Goal: Entertainment & Leisure: Consume media (video, audio)

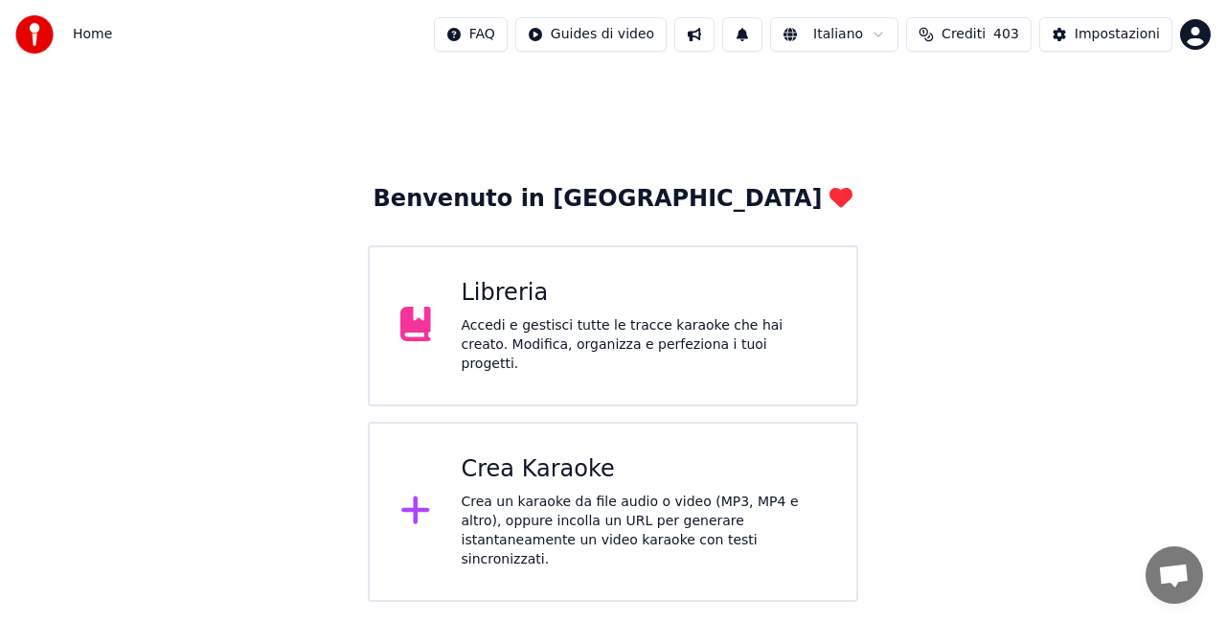
click at [624, 302] on div "Libreria" at bounding box center [644, 293] width 365 height 31
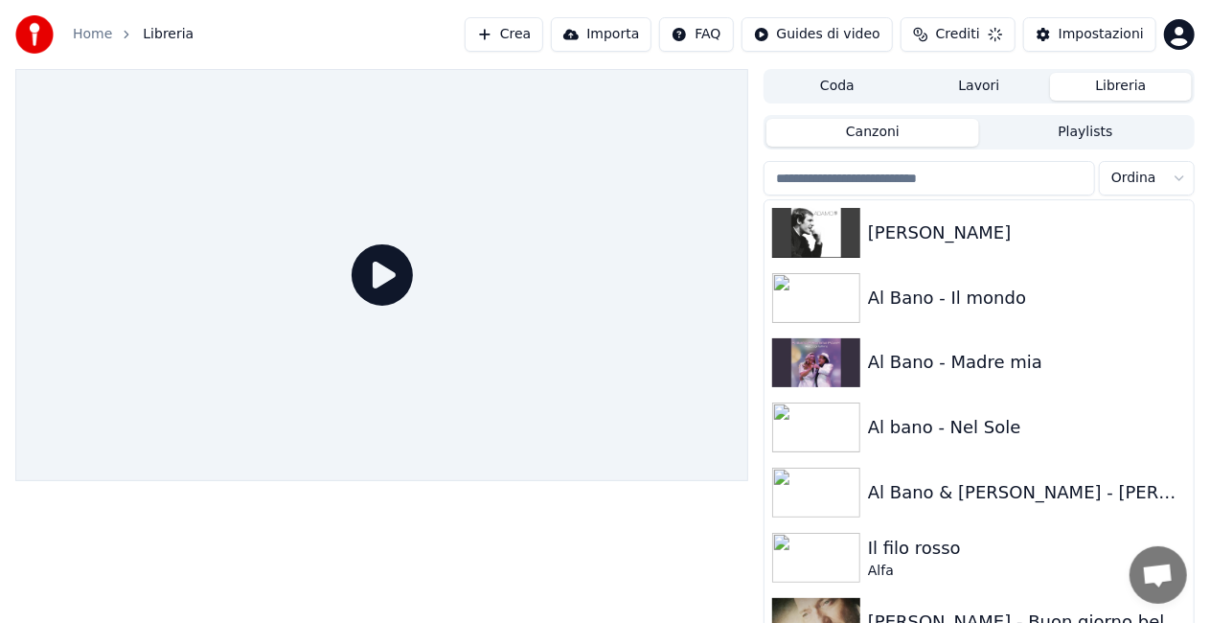
click at [532, 36] on button "Crea" at bounding box center [504, 34] width 79 height 34
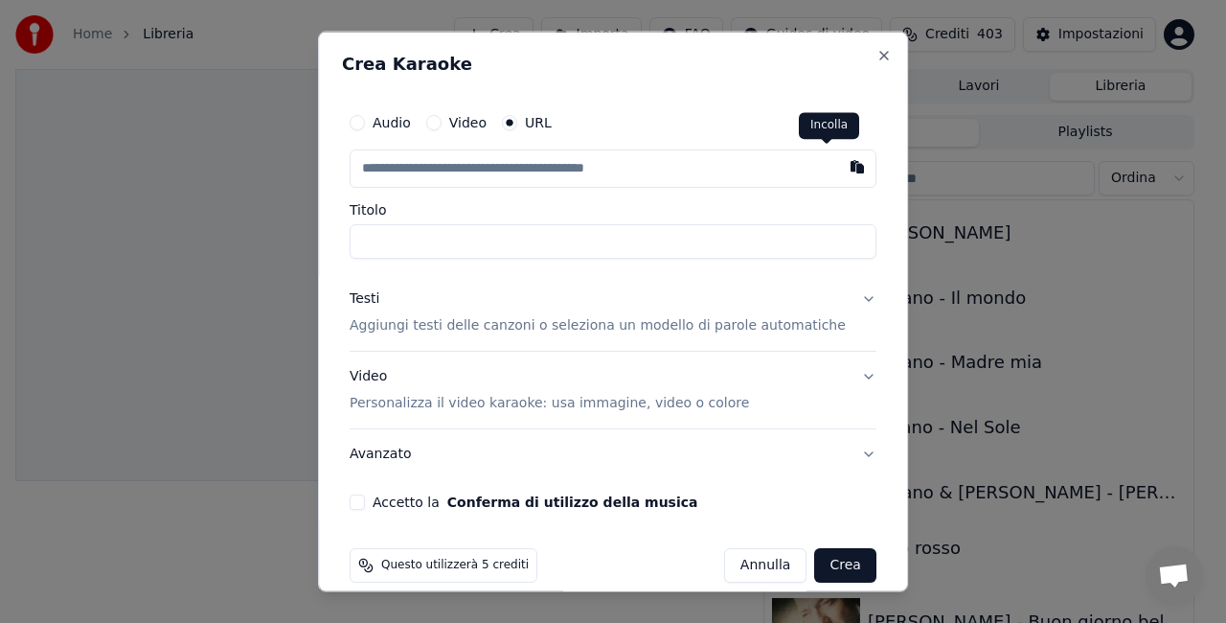
click at [838, 172] on button "button" at bounding box center [857, 166] width 38 height 34
type input "**********"
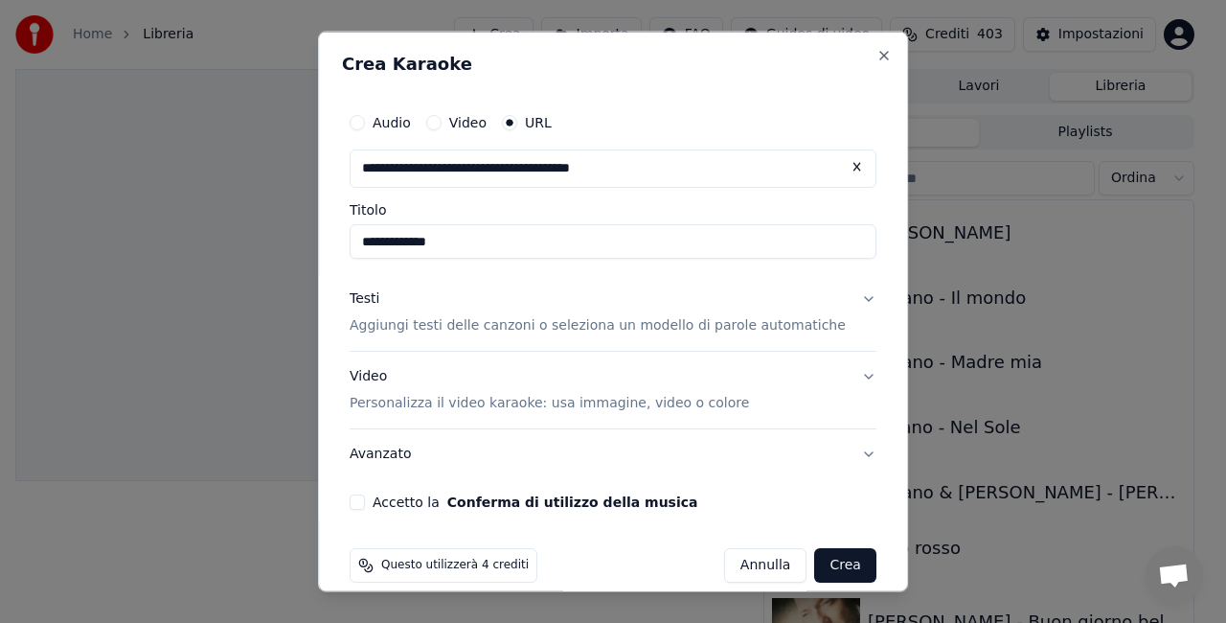
click at [421, 239] on input "**********" at bounding box center [613, 241] width 527 height 34
click at [377, 247] on input "**********" at bounding box center [613, 241] width 527 height 34
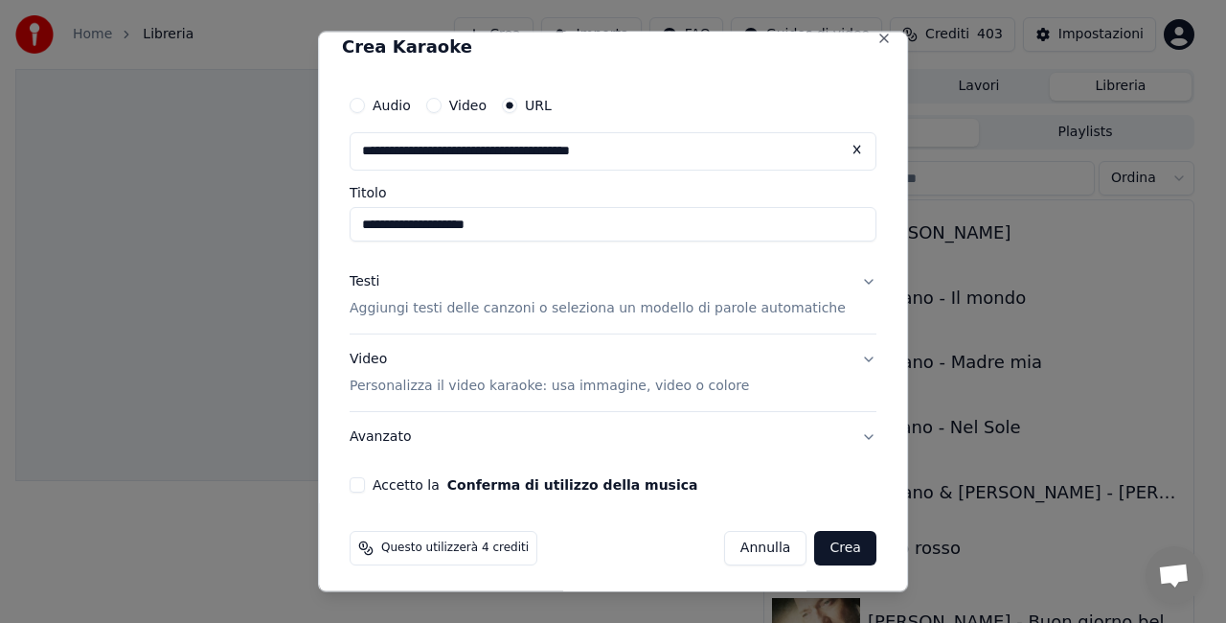
scroll to position [20, 0]
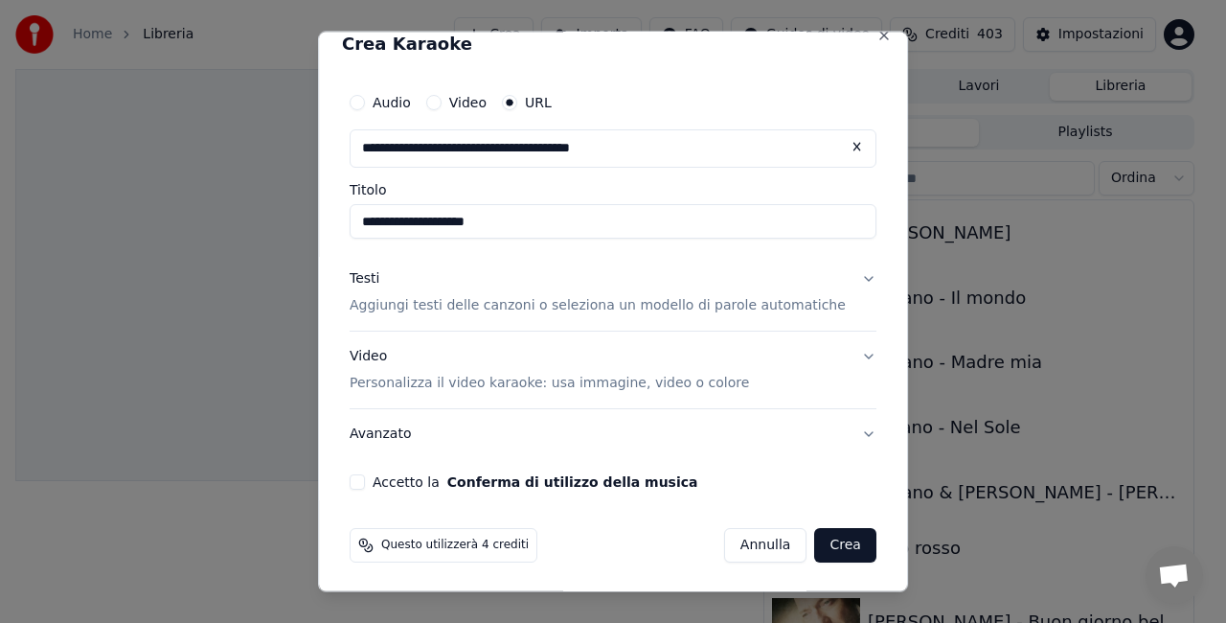
type input "**********"
click at [365, 478] on button "Accetto la Conferma di utilizzo della musica" at bounding box center [357, 480] width 15 height 15
click at [437, 541] on span "Questo utilizzerà 4 crediti" at bounding box center [455, 543] width 148 height 15
click at [818, 527] on button "Crea" at bounding box center [845, 544] width 61 height 34
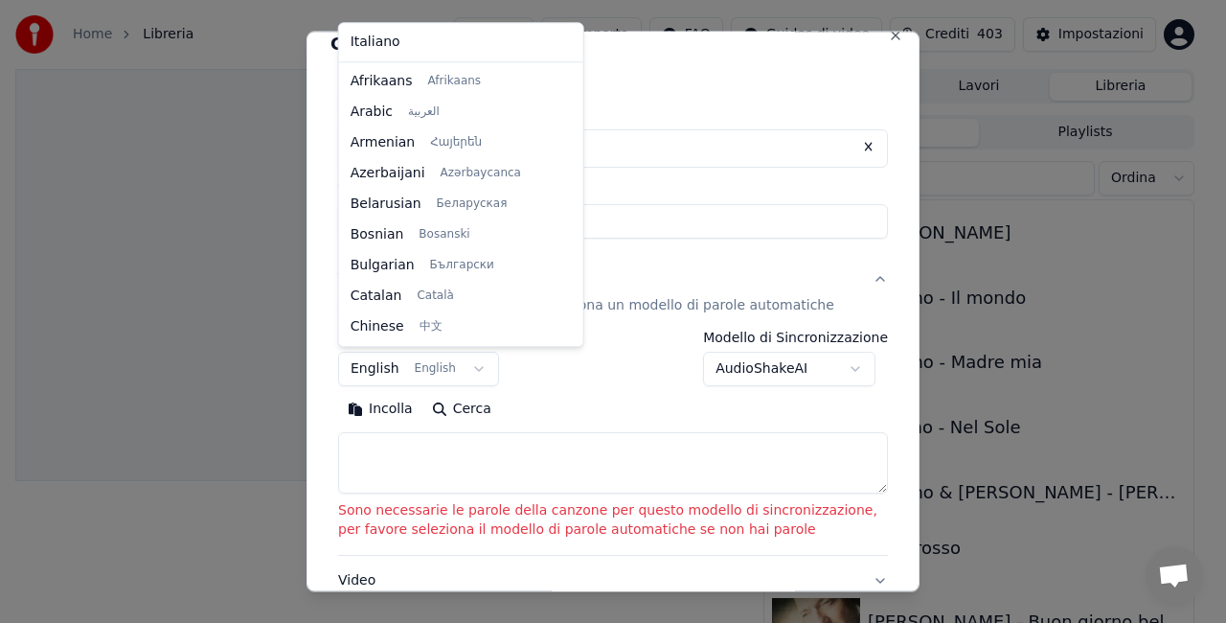
click at [356, 367] on body "**********" at bounding box center [605, 311] width 1210 height 623
select select "**"
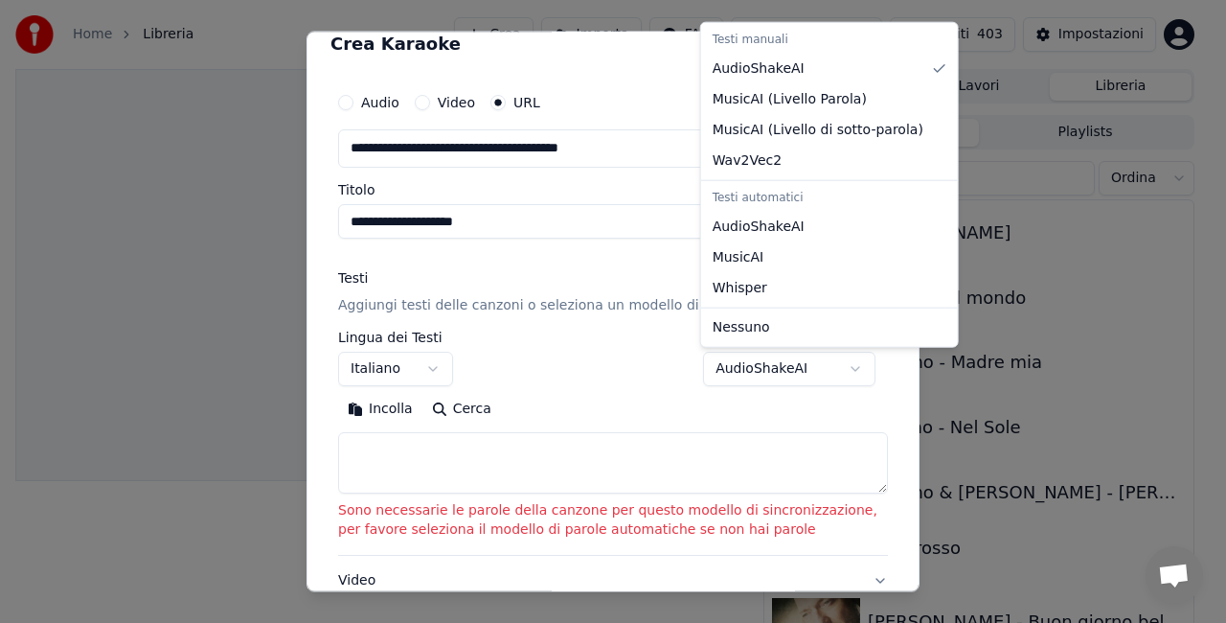
click at [802, 370] on body "**********" at bounding box center [605, 311] width 1210 height 623
select select "**********"
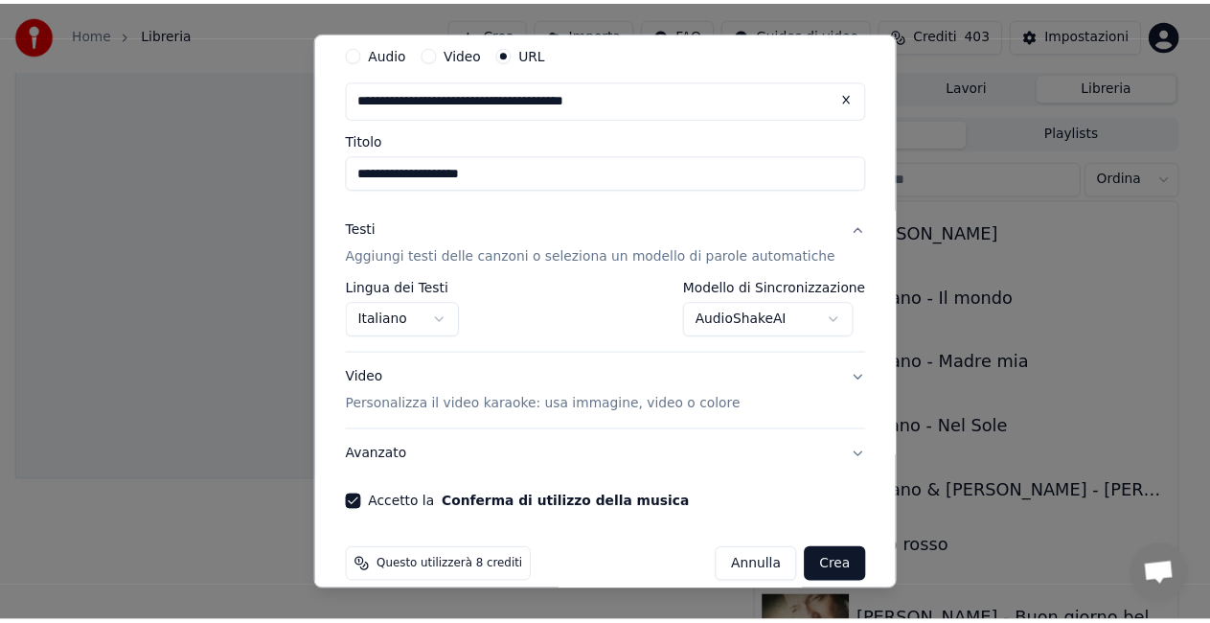
scroll to position [91, 0]
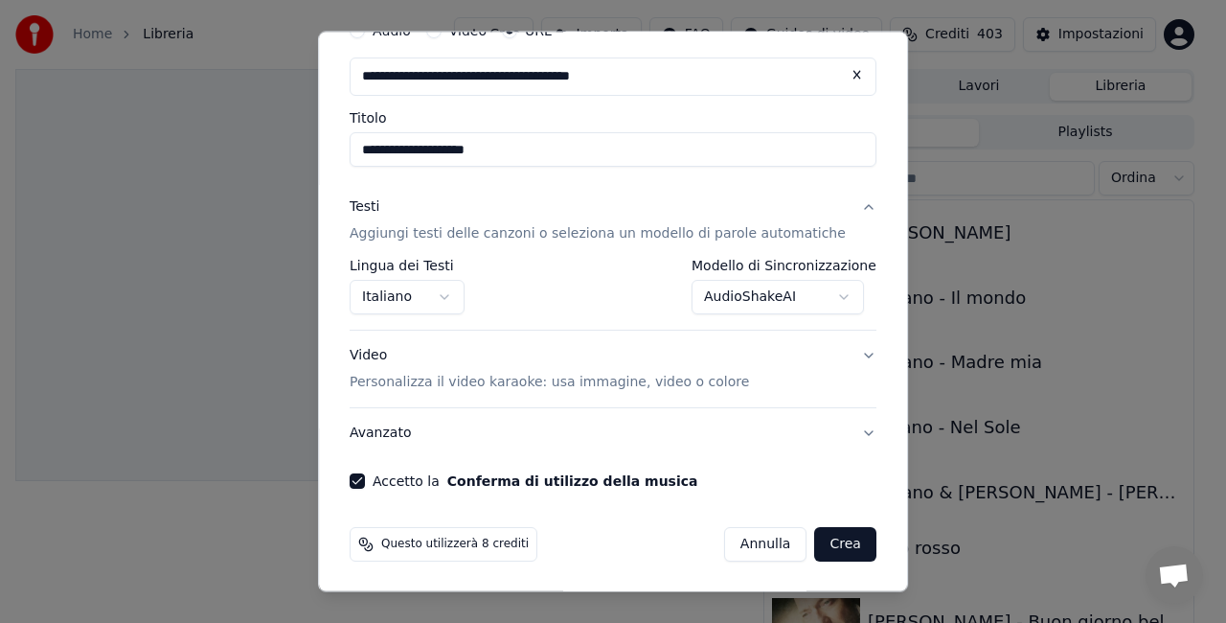
click at [815, 540] on button "Crea" at bounding box center [845, 544] width 61 height 34
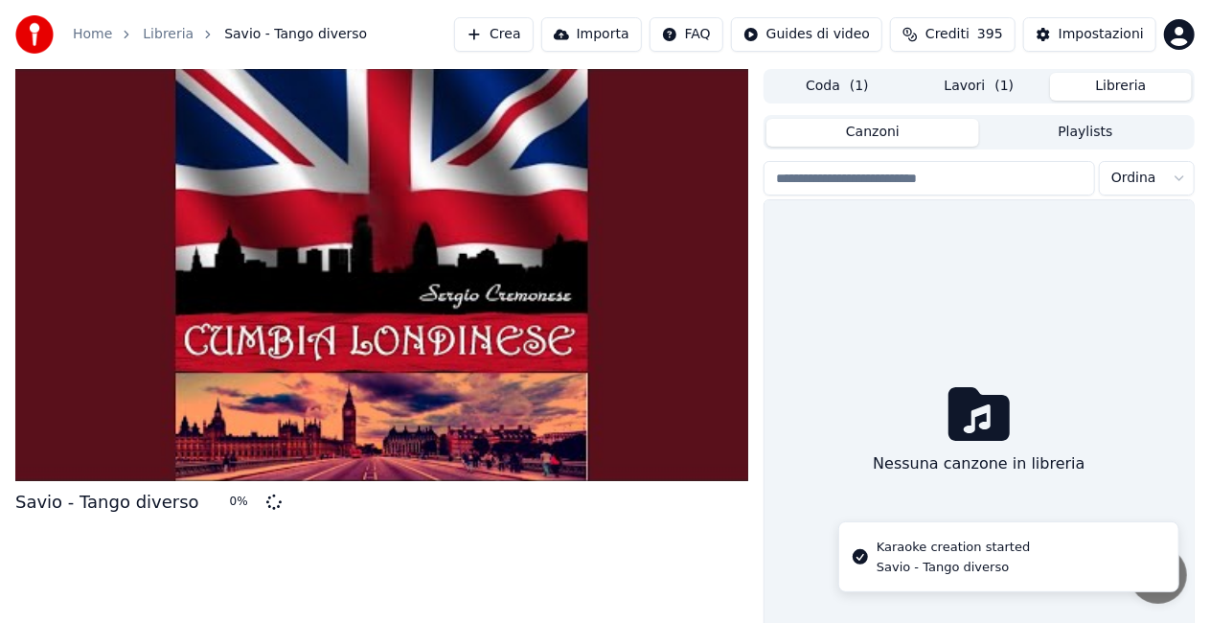
click at [1103, 88] on button "Libreria" at bounding box center [1121, 87] width 142 height 28
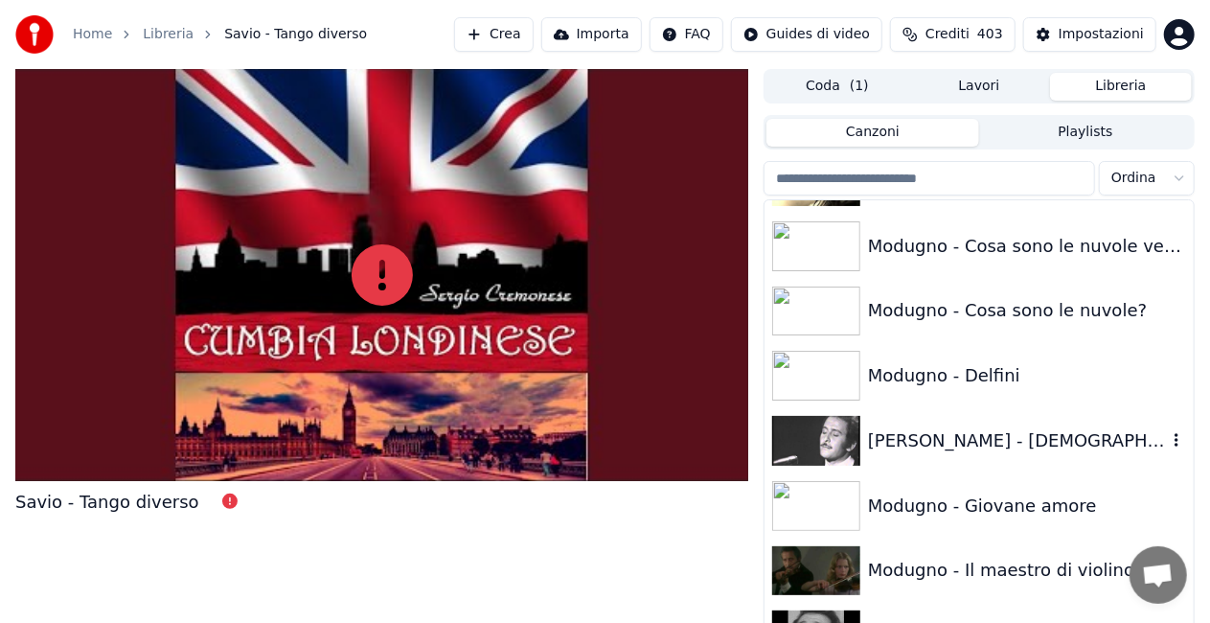
scroll to position [16501, 0]
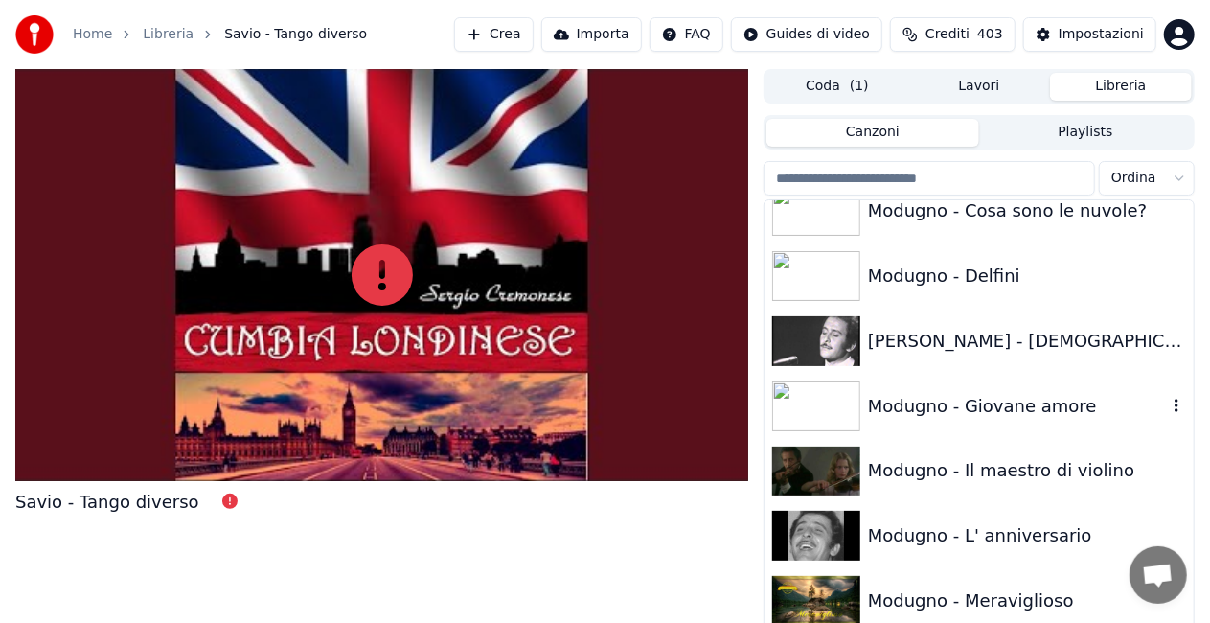
click at [1048, 406] on div "Modugno - Giovane amore" at bounding box center [1017, 406] width 299 height 27
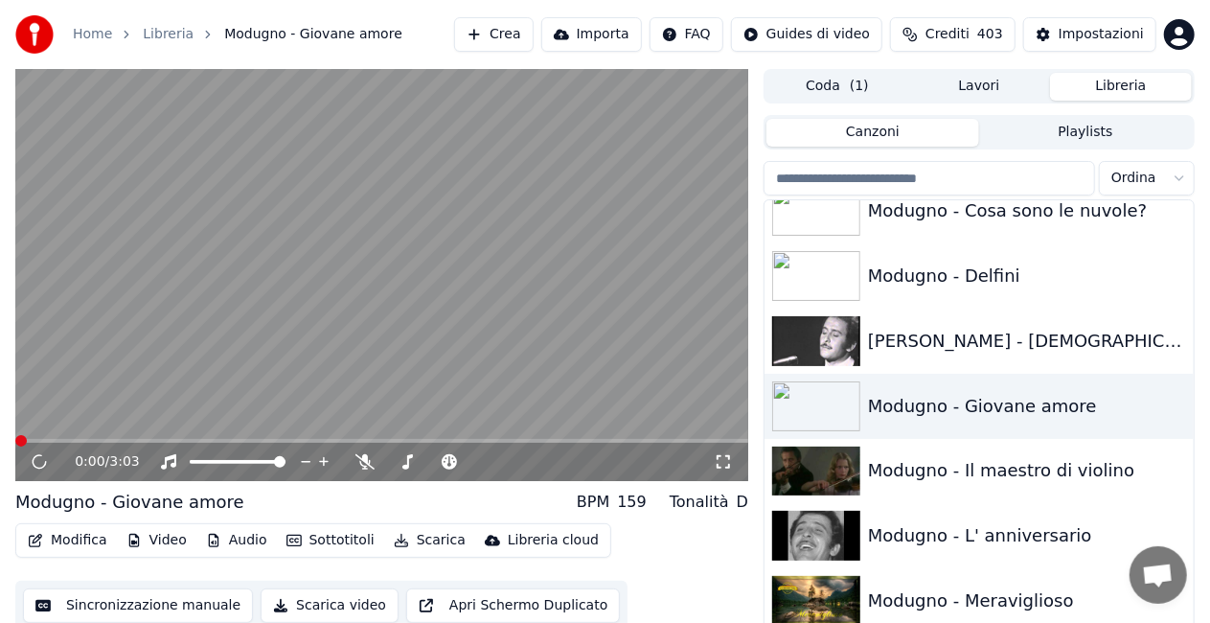
click at [722, 461] on icon at bounding box center [723, 461] width 19 height 15
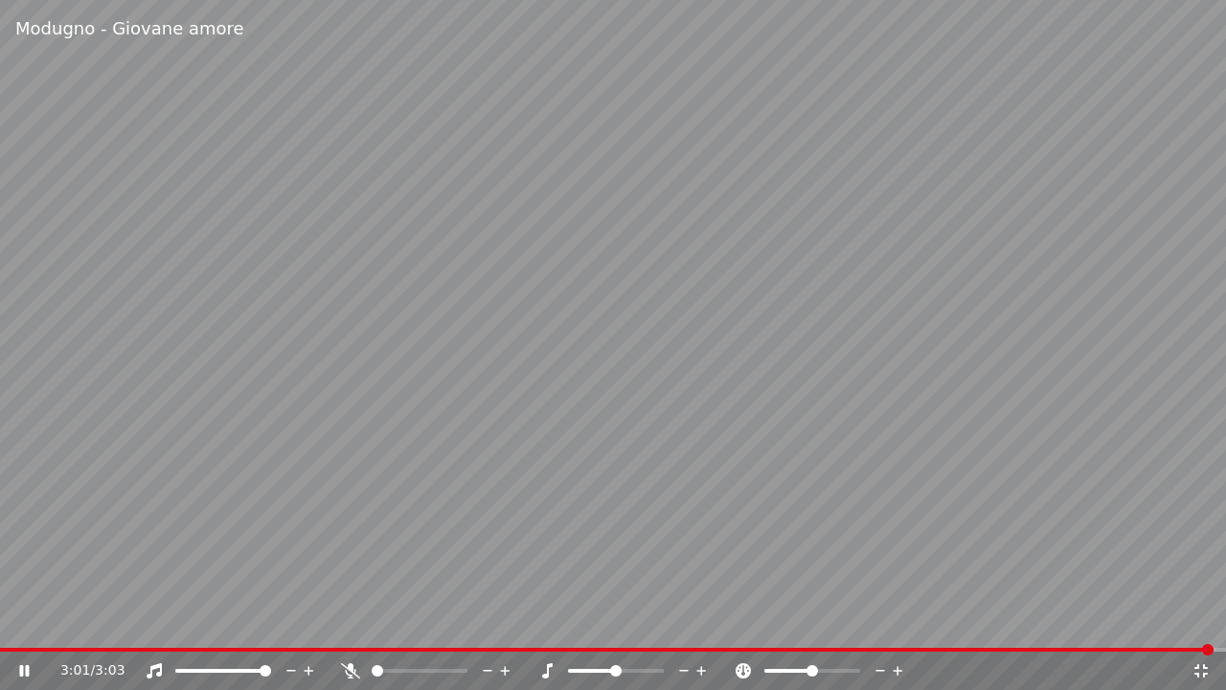
click at [1205, 622] on icon at bounding box center [1201, 670] width 19 height 15
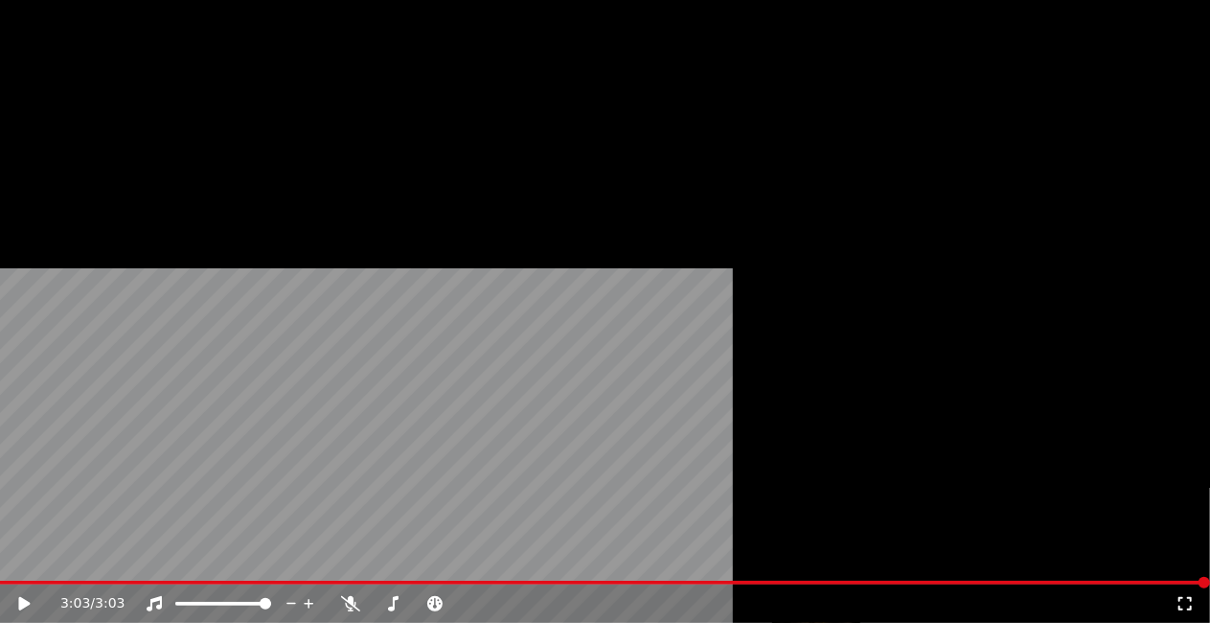
scroll to position [16597, 0]
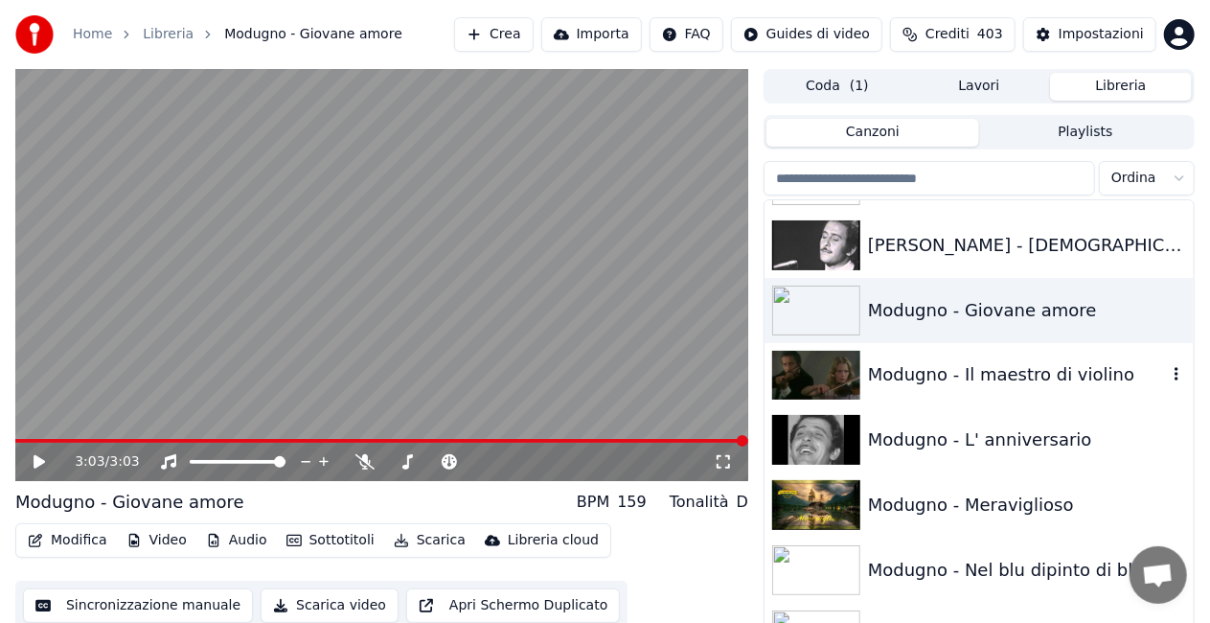
click at [986, 378] on div "Modugno - Il maestro di violino" at bounding box center [1017, 374] width 299 height 27
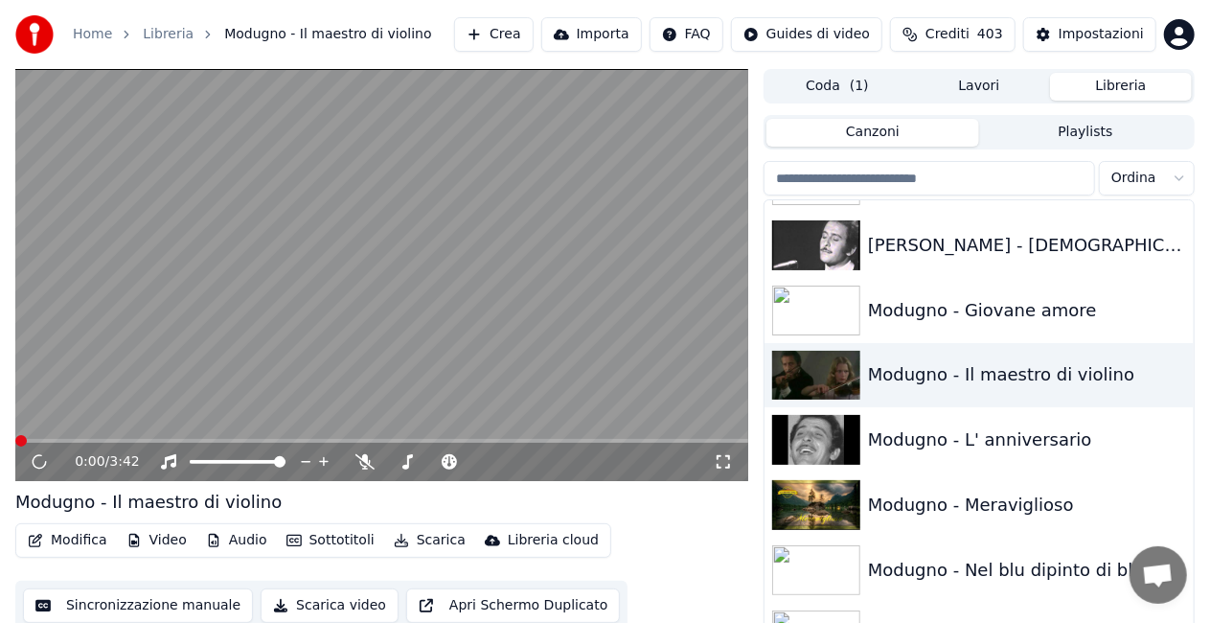
click at [738, 455] on div "0:00 / 3:42" at bounding box center [381, 461] width 717 height 19
click at [725, 464] on icon at bounding box center [723, 461] width 19 height 15
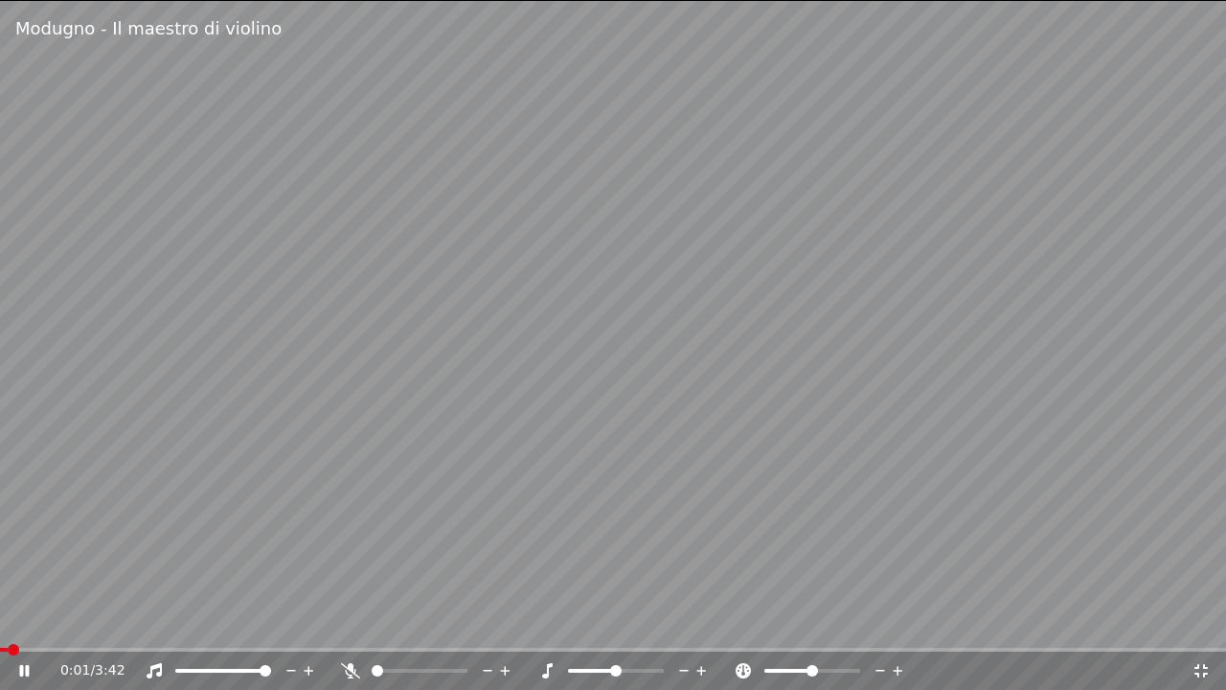
click at [195, 622] on video at bounding box center [613, 345] width 1226 height 690
click at [198, 622] on span at bounding box center [613, 650] width 1226 height 4
drag, startPoint x: 350, startPoint y: 484, endPoint x: 854, endPoint y: 375, distance: 516.5
click at [357, 480] on video at bounding box center [613, 345] width 1226 height 690
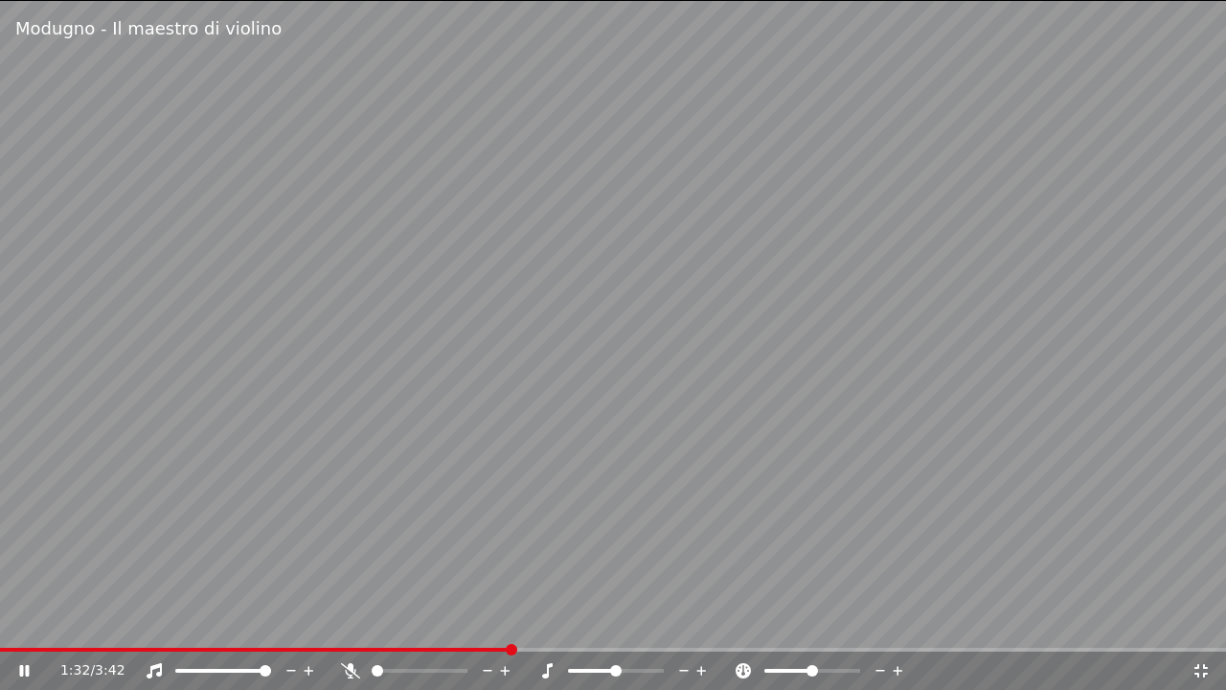
click at [1205, 622] on icon at bounding box center [1200, 670] width 13 height 13
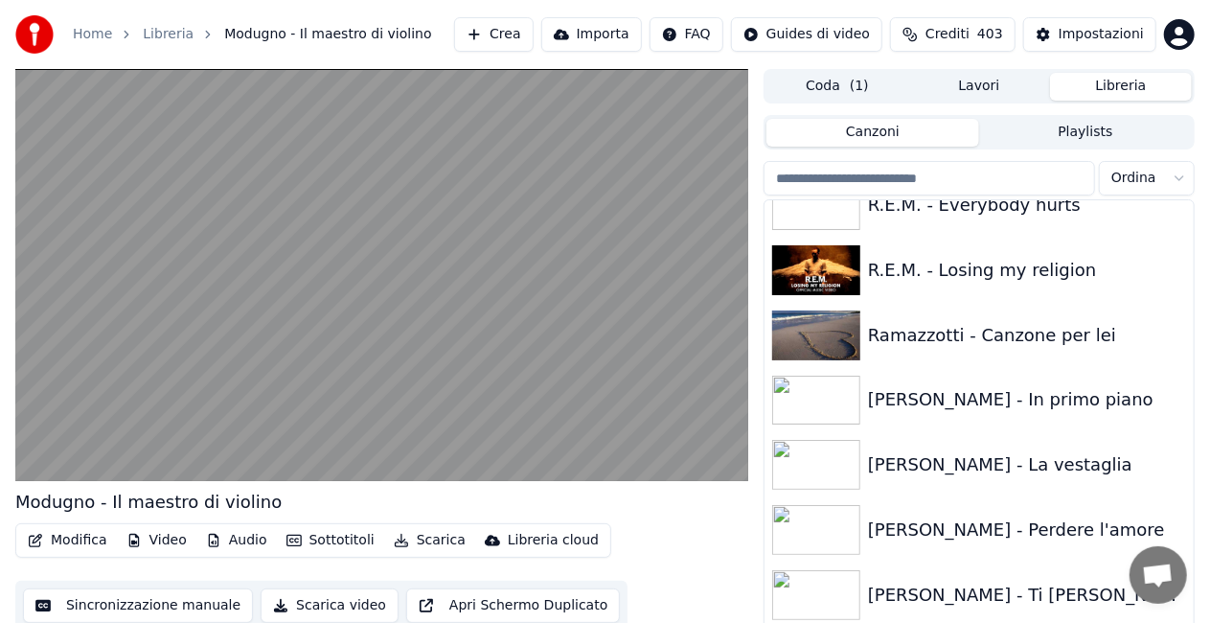
scroll to position [20002, 0]
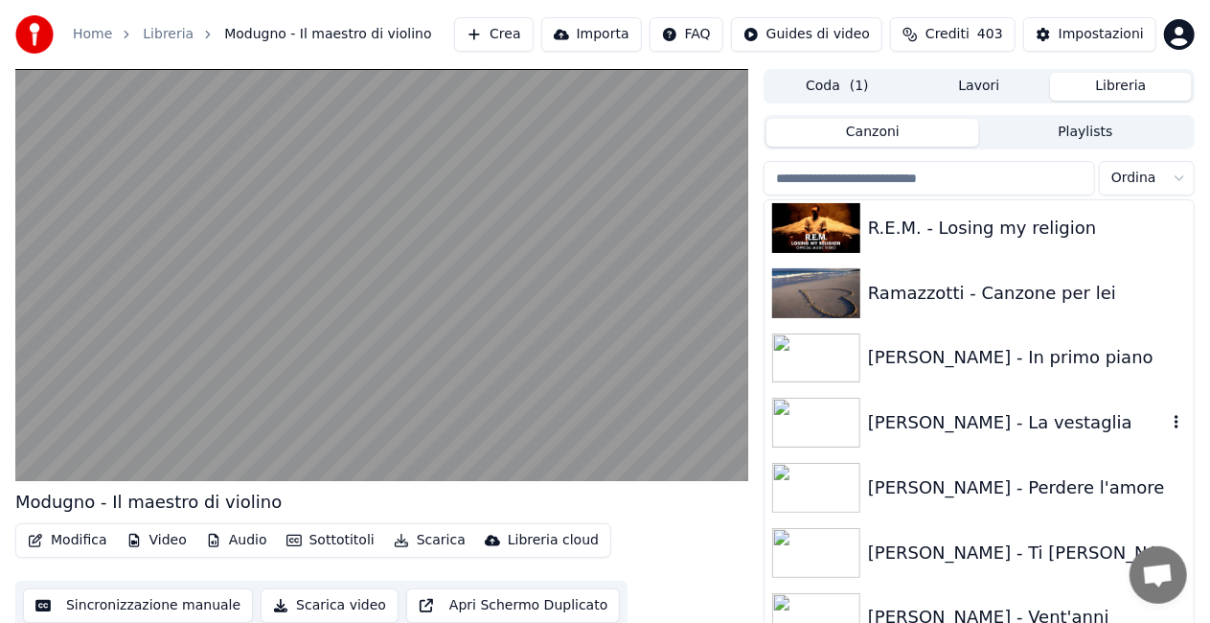
click at [990, 416] on div "[PERSON_NAME] - La vestaglia" at bounding box center [1017, 422] width 299 height 27
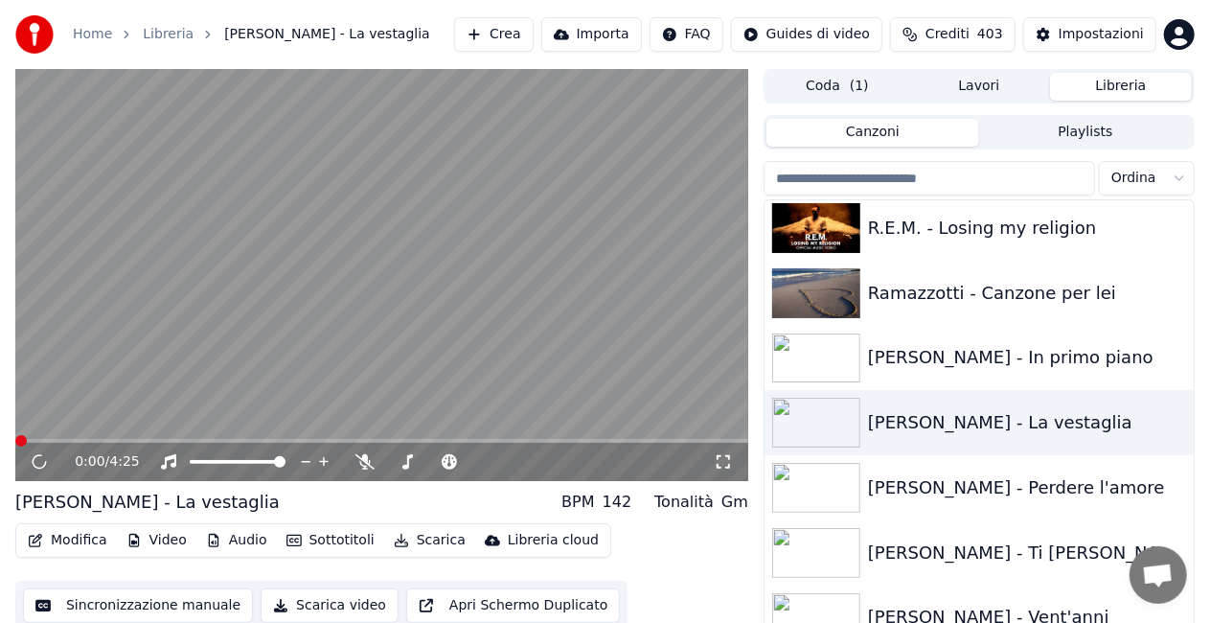
click at [726, 463] on icon at bounding box center [723, 461] width 19 height 15
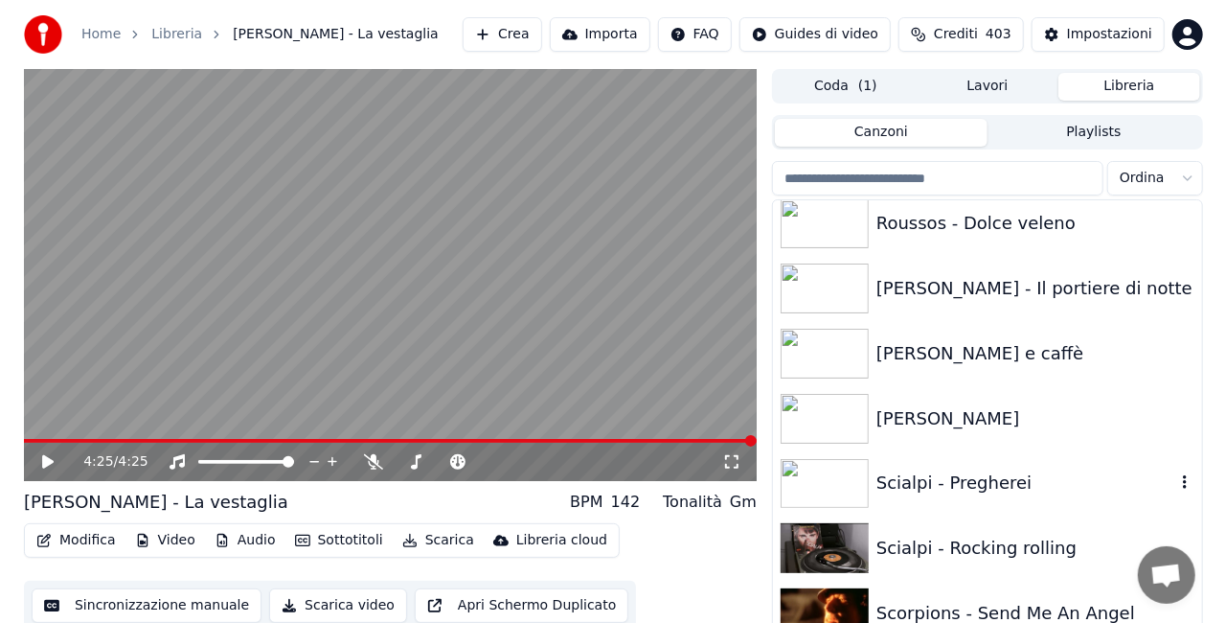
scroll to position [21343, 0]
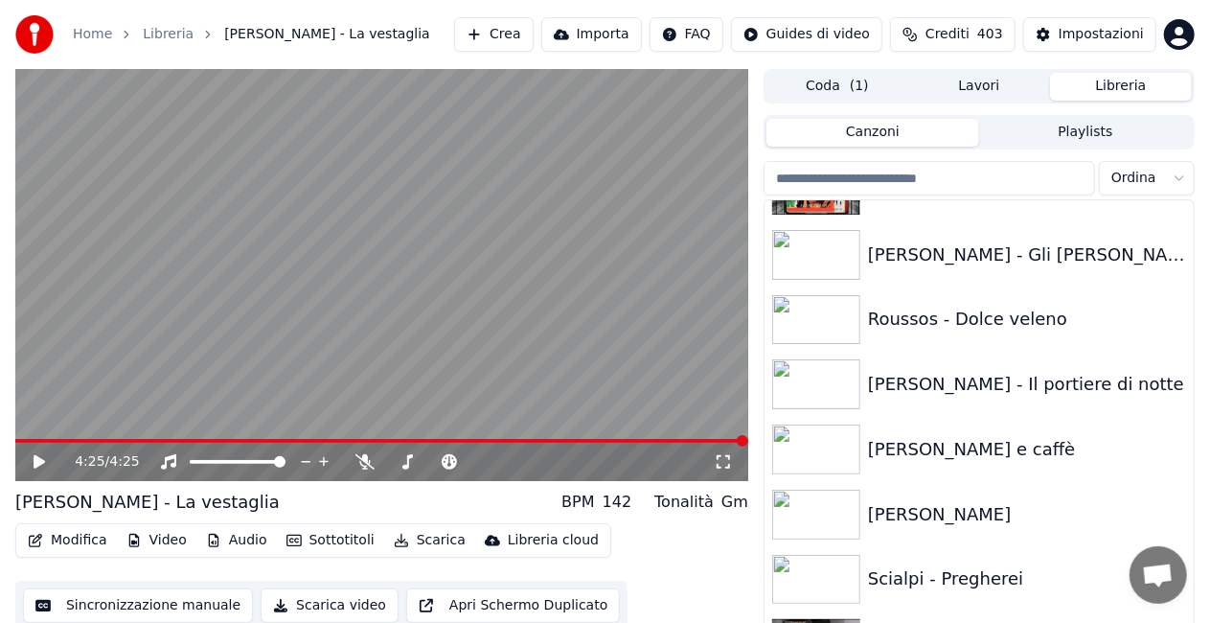
click at [1100, 83] on button "Libreria" at bounding box center [1121, 87] width 142 height 28
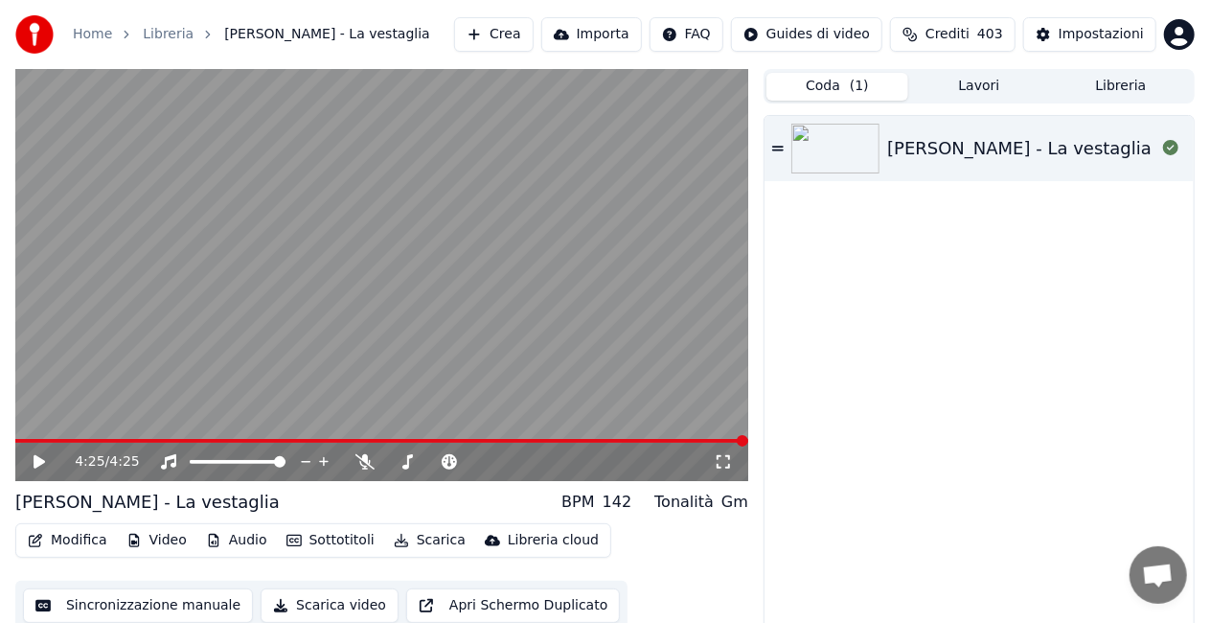
click at [845, 93] on button "Coda ( 1 )" at bounding box center [837, 87] width 142 height 28
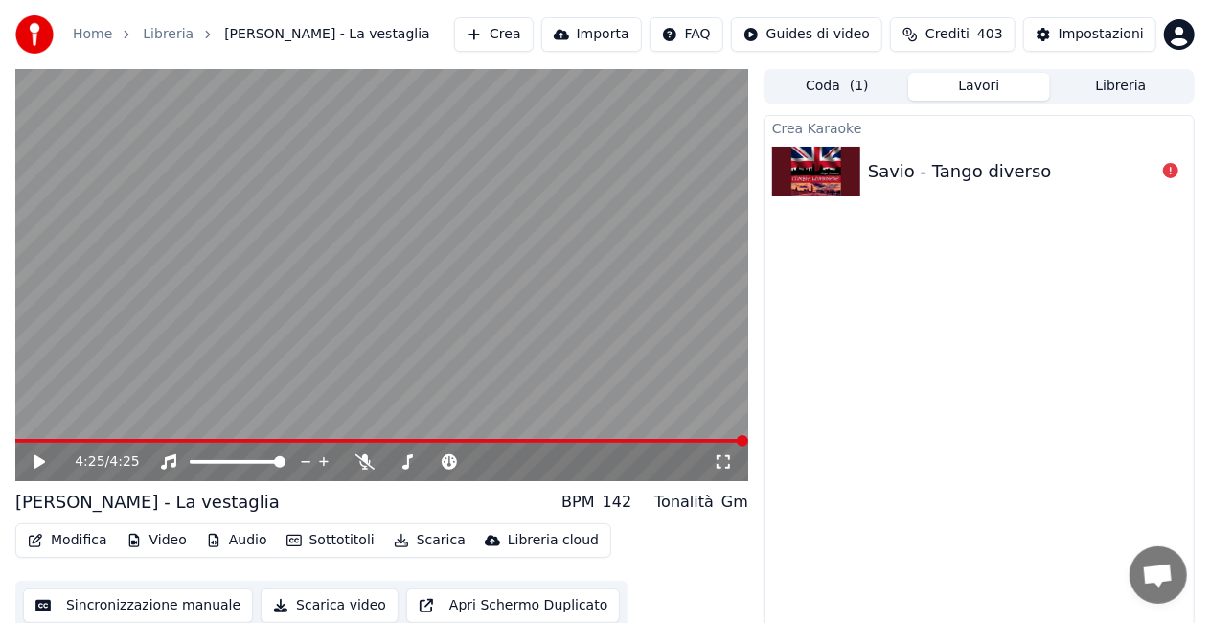
click at [985, 80] on button "Lavori" at bounding box center [979, 87] width 142 height 28
click at [984, 151] on div "Savio - Tango diverso" at bounding box center [978, 171] width 429 height 65
click at [506, 40] on button "Crea" at bounding box center [493, 34] width 79 height 34
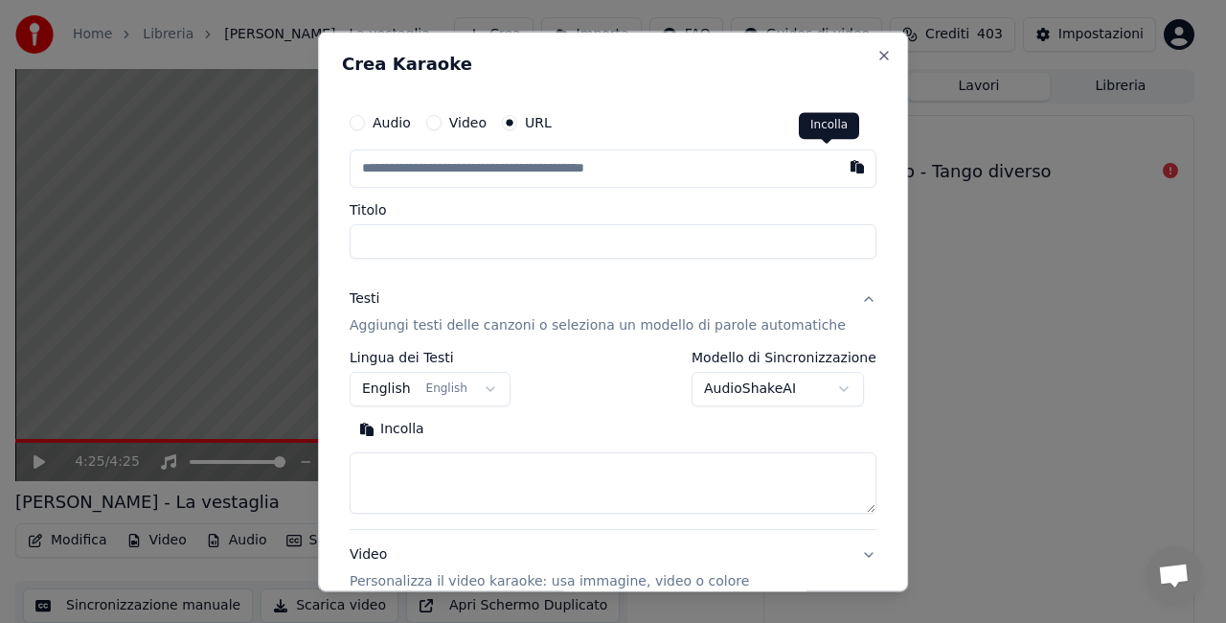
click at [838, 160] on button "button" at bounding box center [857, 166] width 38 height 34
type input "**********"
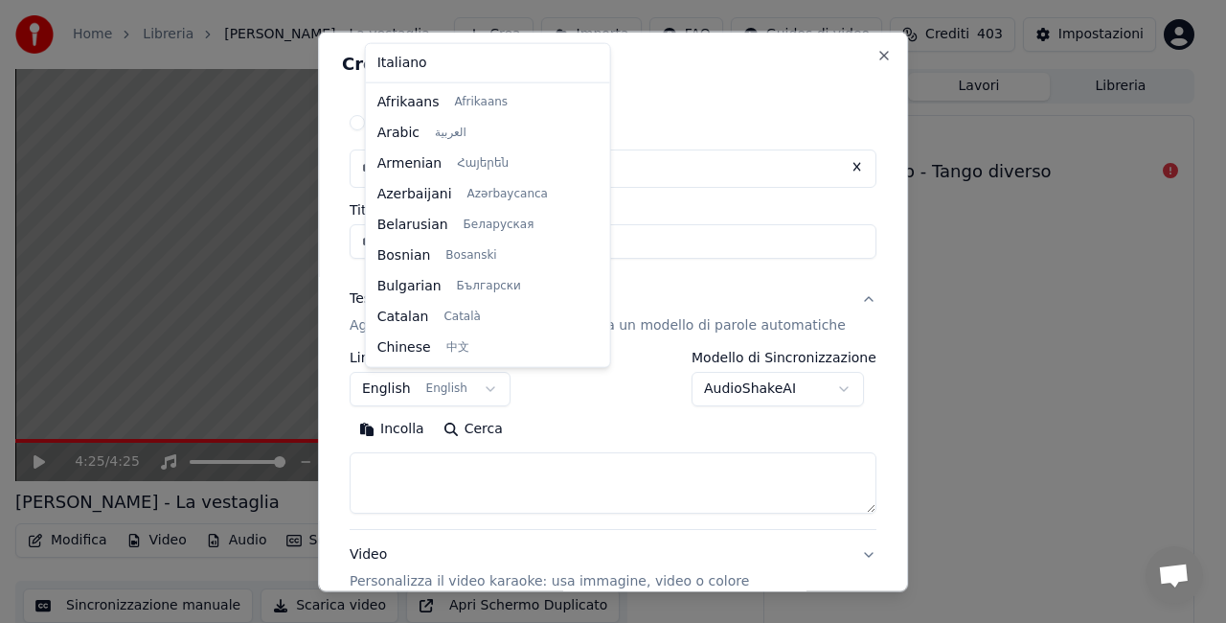
click at [424, 387] on body "**********" at bounding box center [605, 311] width 1210 height 623
select select "**"
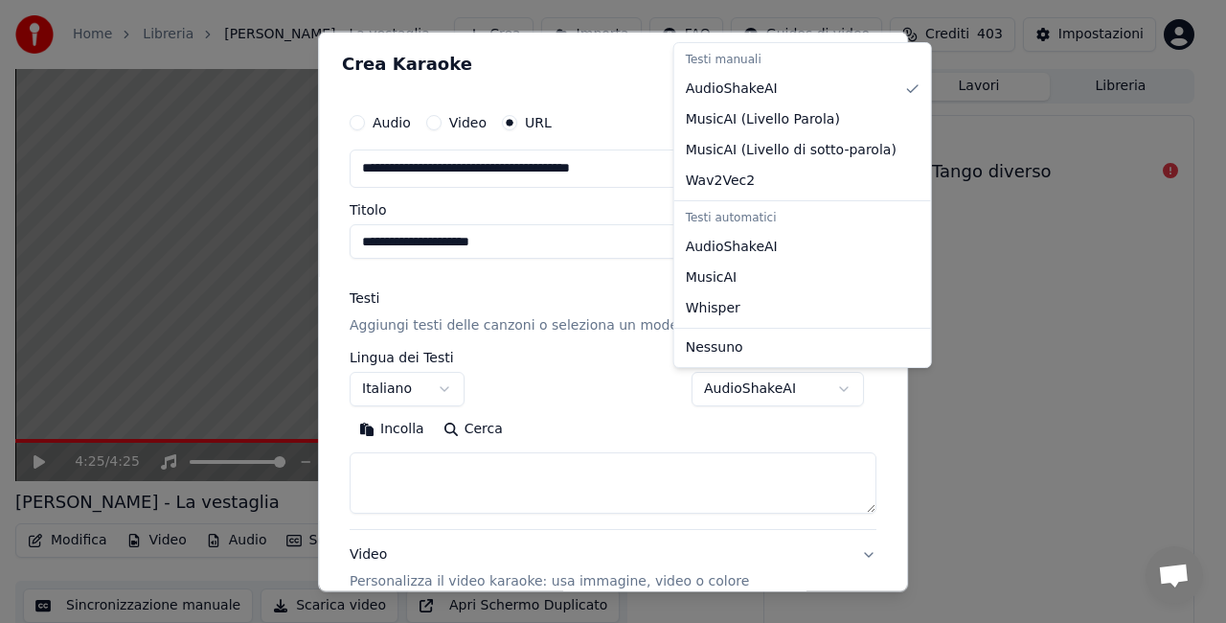
click at [751, 395] on body "**********" at bounding box center [605, 311] width 1210 height 623
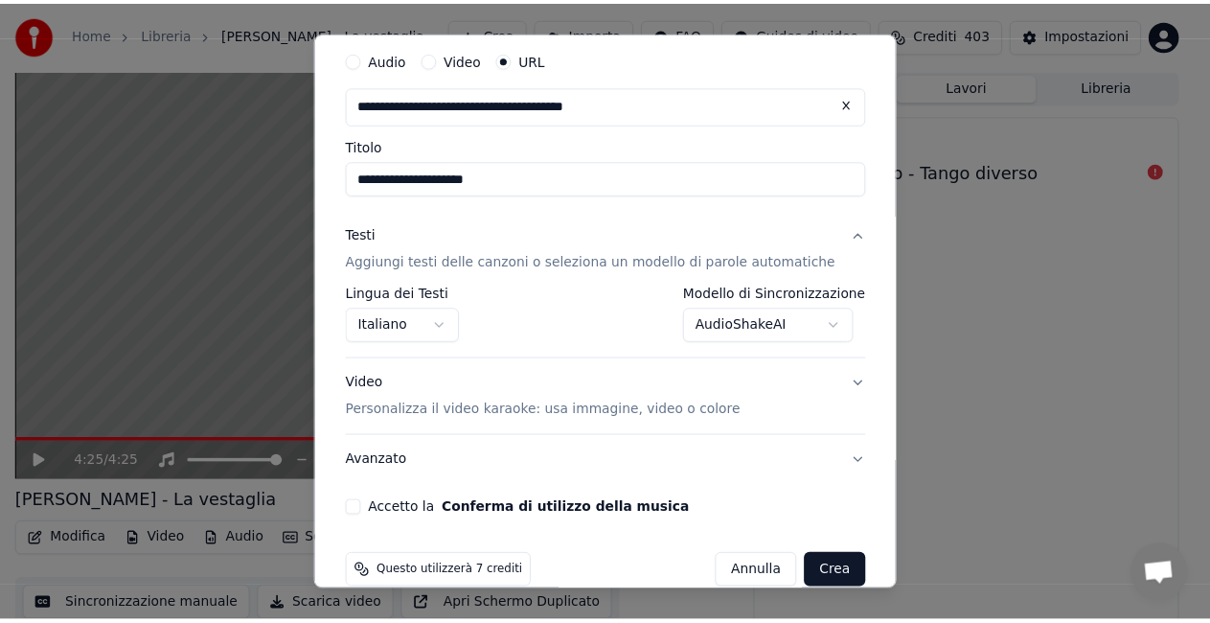
scroll to position [91, 0]
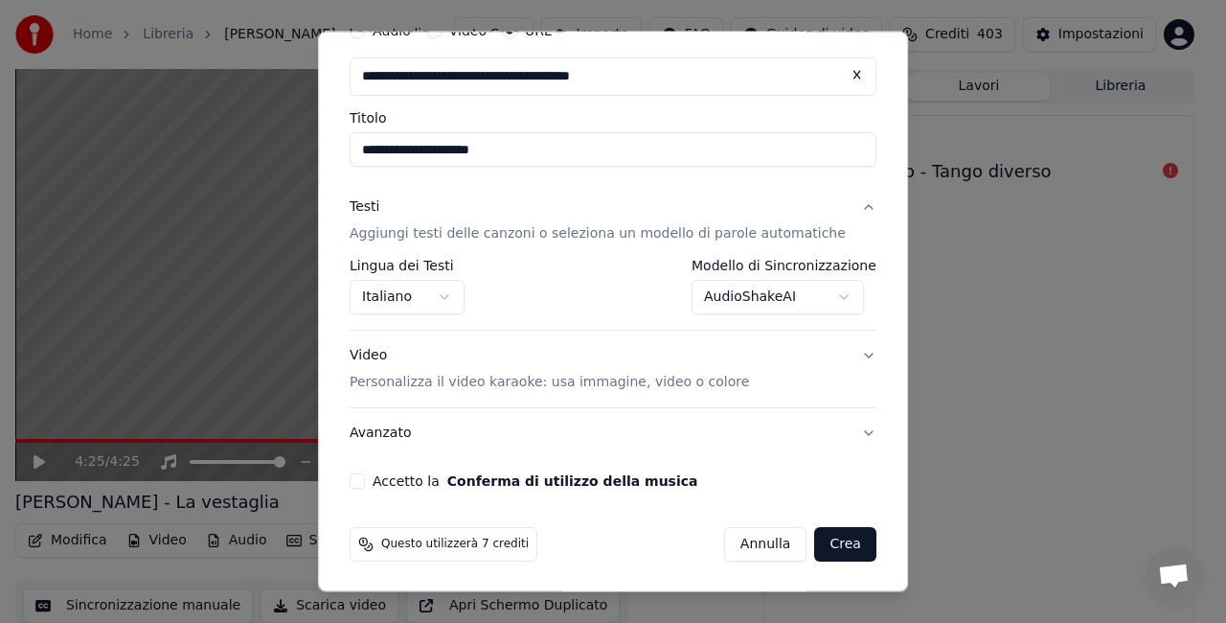
click at [365, 481] on button "Accetto la Conferma di utilizzo della musica" at bounding box center [357, 480] width 15 height 15
click at [826, 535] on button "Crea" at bounding box center [845, 544] width 61 height 34
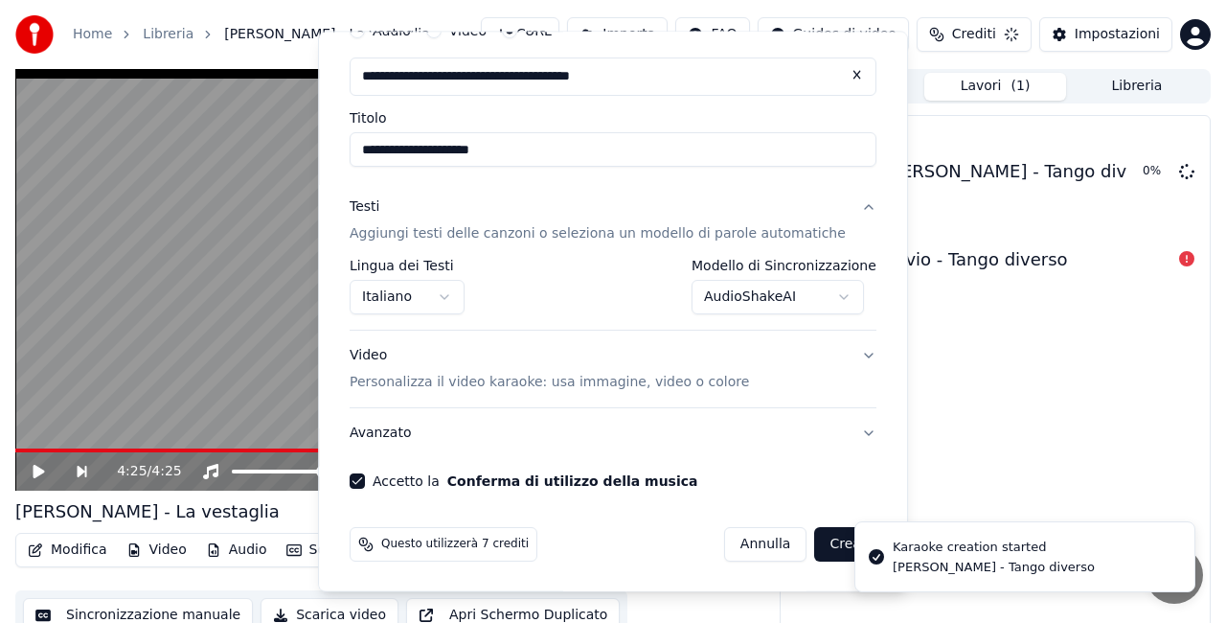
select select "**********"
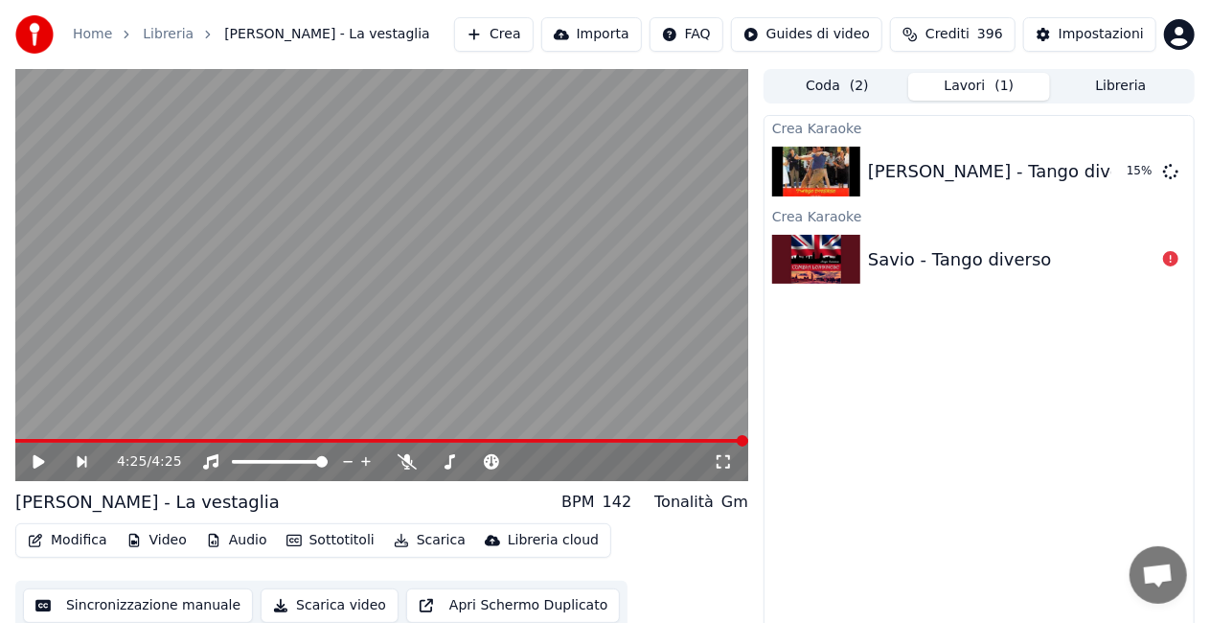
click at [1119, 65] on div "Home Libreria [PERSON_NAME] - La vestaglia Crea Importa FAQ Guides di video Cre…" at bounding box center [605, 34] width 1210 height 69
click at [1119, 77] on button "Libreria" at bounding box center [1121, 87] width 142 height 28
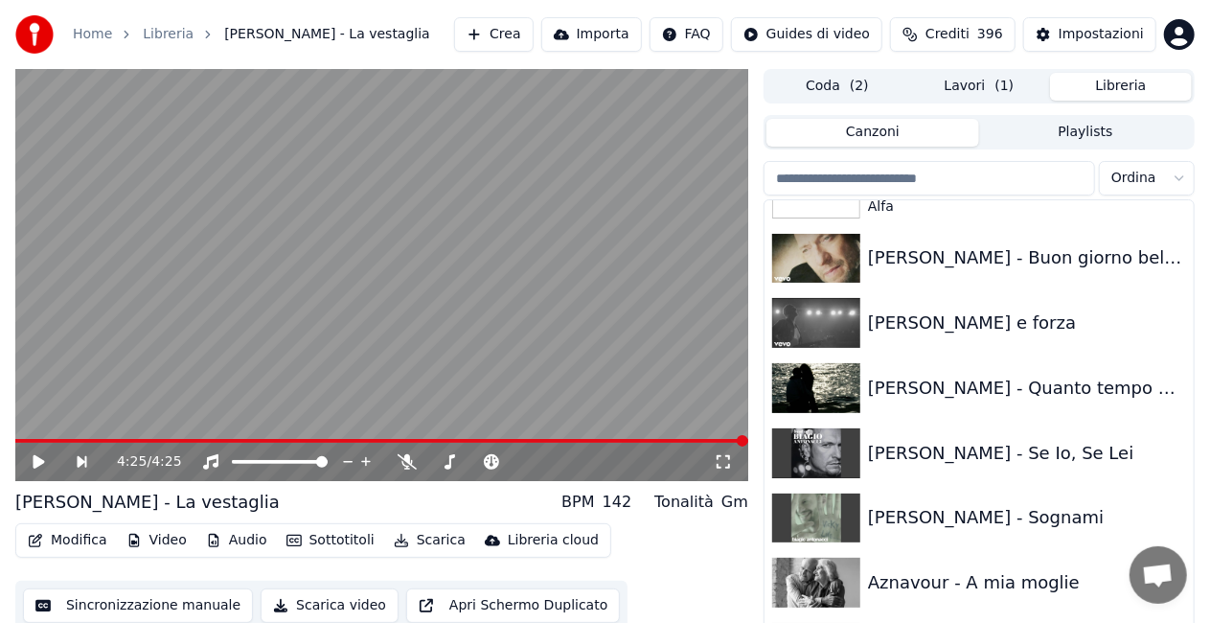
scroll to position [383, 0]
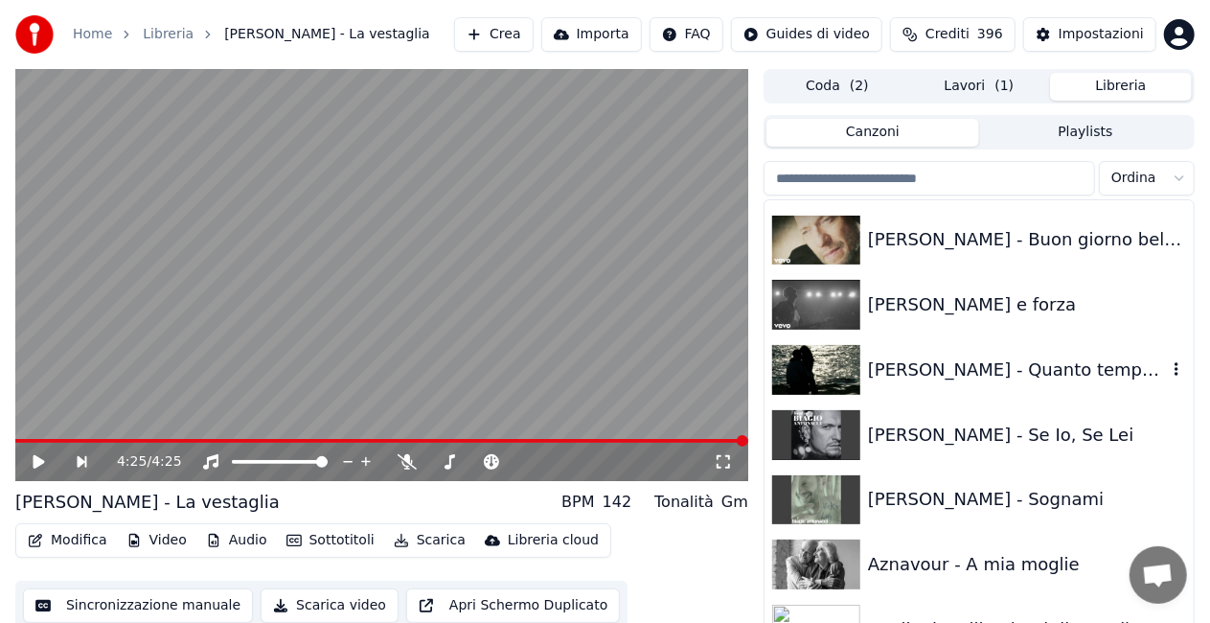
click at [948, 376] on div "[PERSON_NAME] - Quanto tempo e ancora" at bounding box center [1017, 369] width 299 height 27
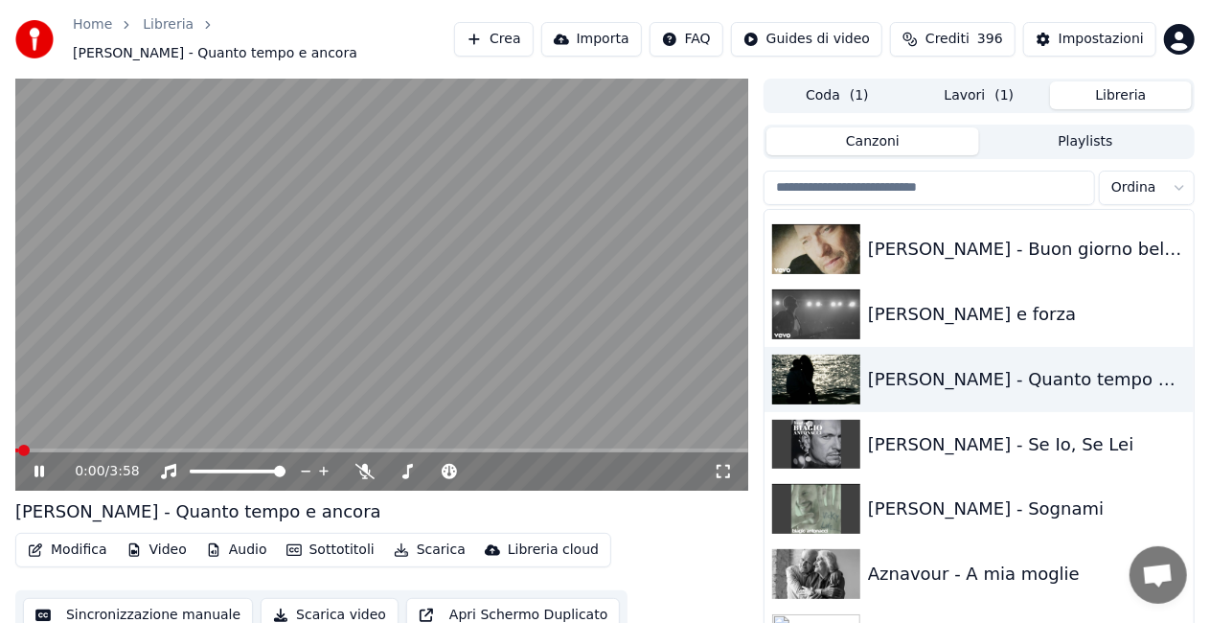
click at [729, 464] on icon at bounding box center [723, 471] width 19 height 15
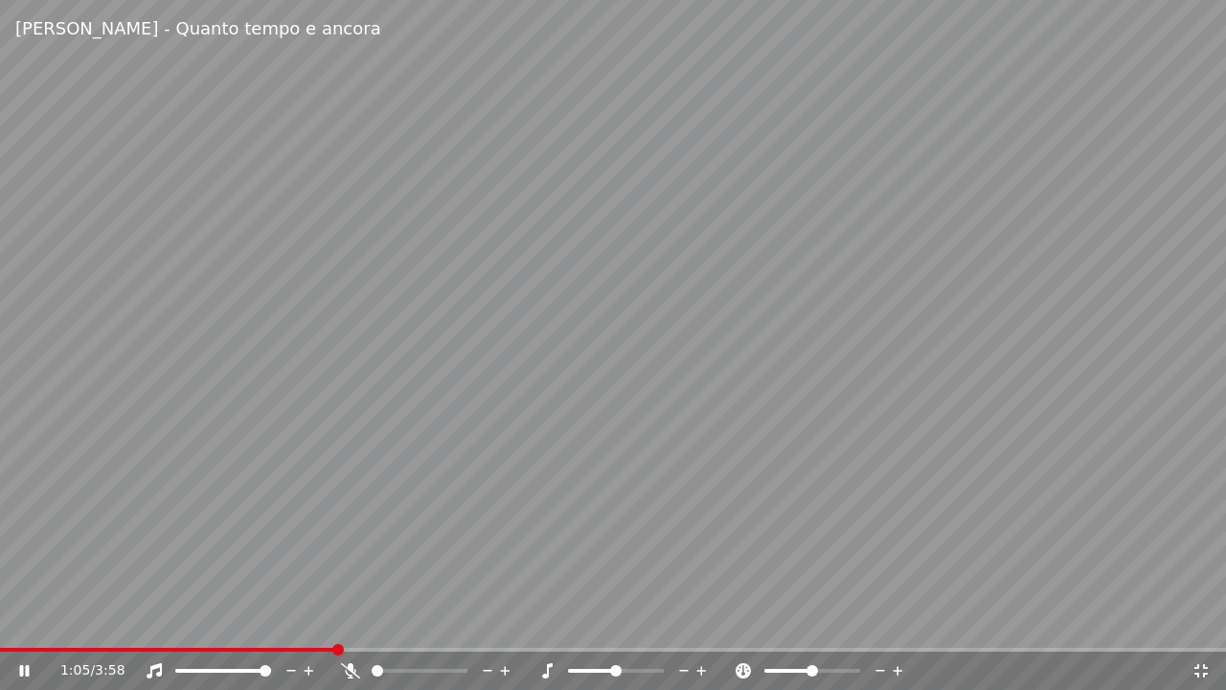
click at [174, 622] on video at bounding box center [613, 345] width 1226 height 690
click at [189, 622] on div "1:05 / 3:58" at bounding box center [613, 670] width 1226 height 38
click at [188, 622] on video at bounding box center [613, 345] width 1226 height 690
click at [189, 622] on span at bounding box center [95, 650] width 191 height 4
click at [358, 622] on icon at bounding box center [350, 670] width 19 height 15
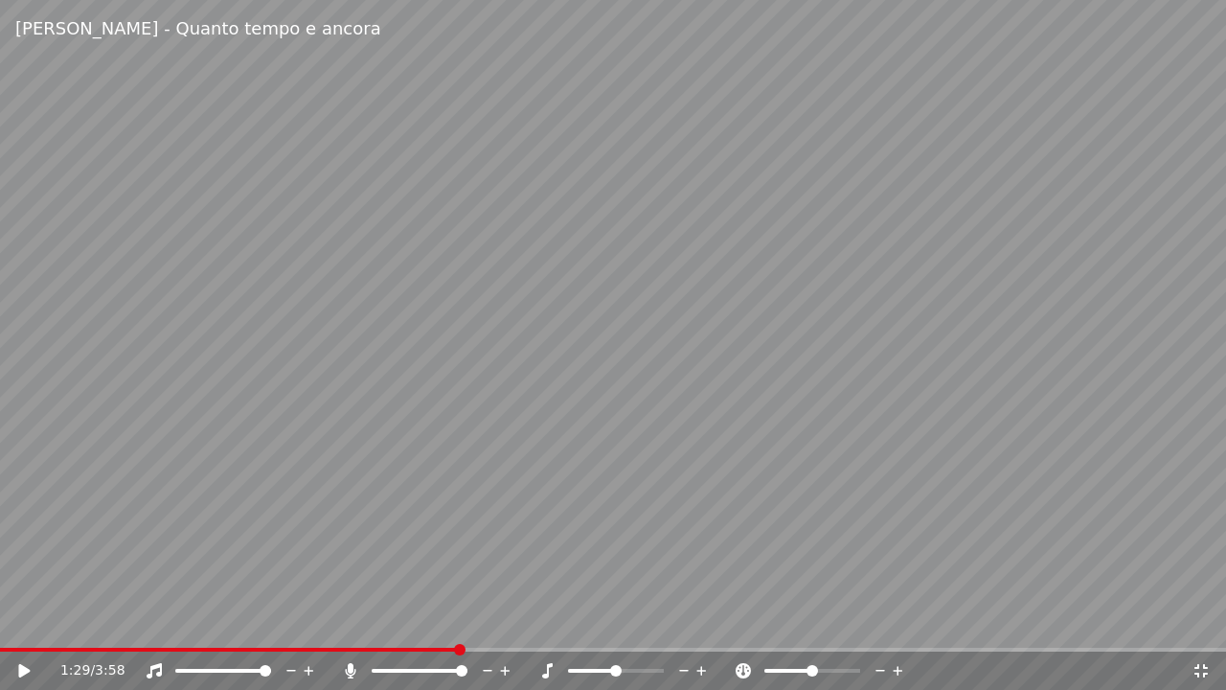
click at [1197, 622] on icon at bounding box center [1201, 670] width 19 height 15
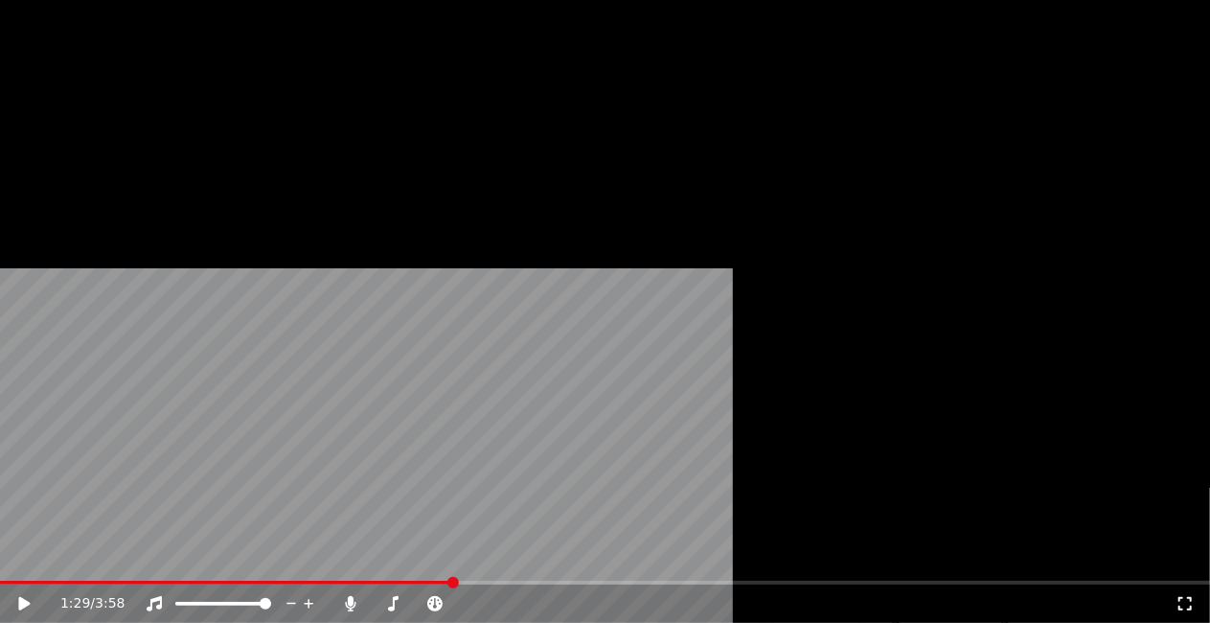
scroll to position [575, 0]
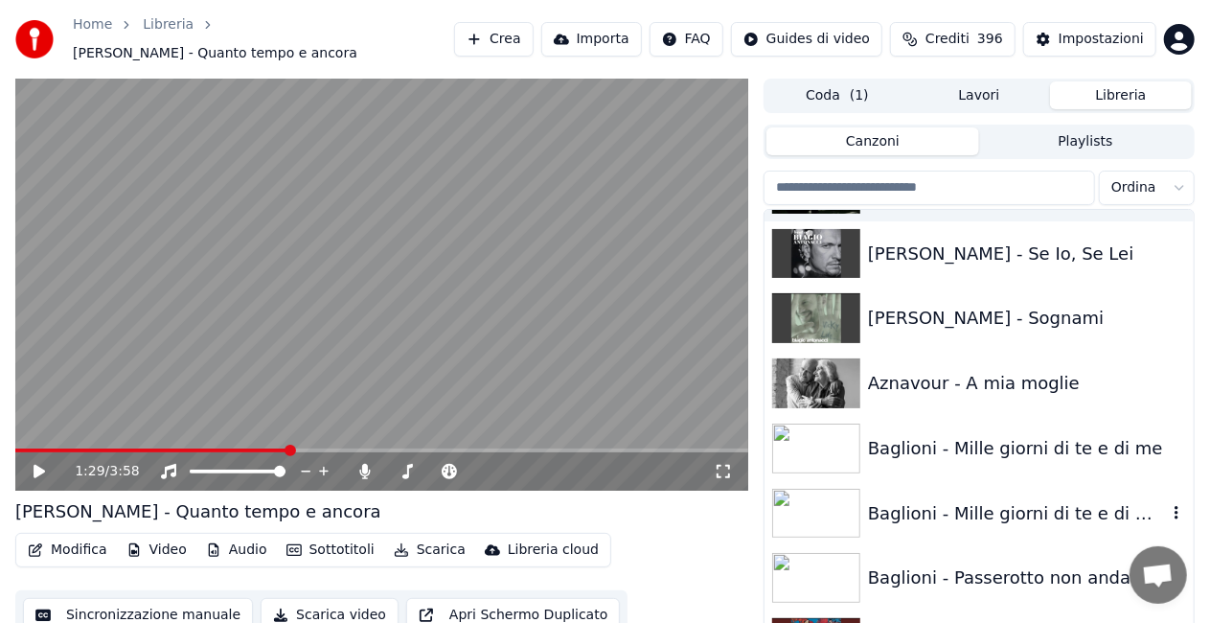
click at [999, 500] on div "Baglioni - Mille giorni di te e di me." at bounding box center [1017, 513] width 299 height 27
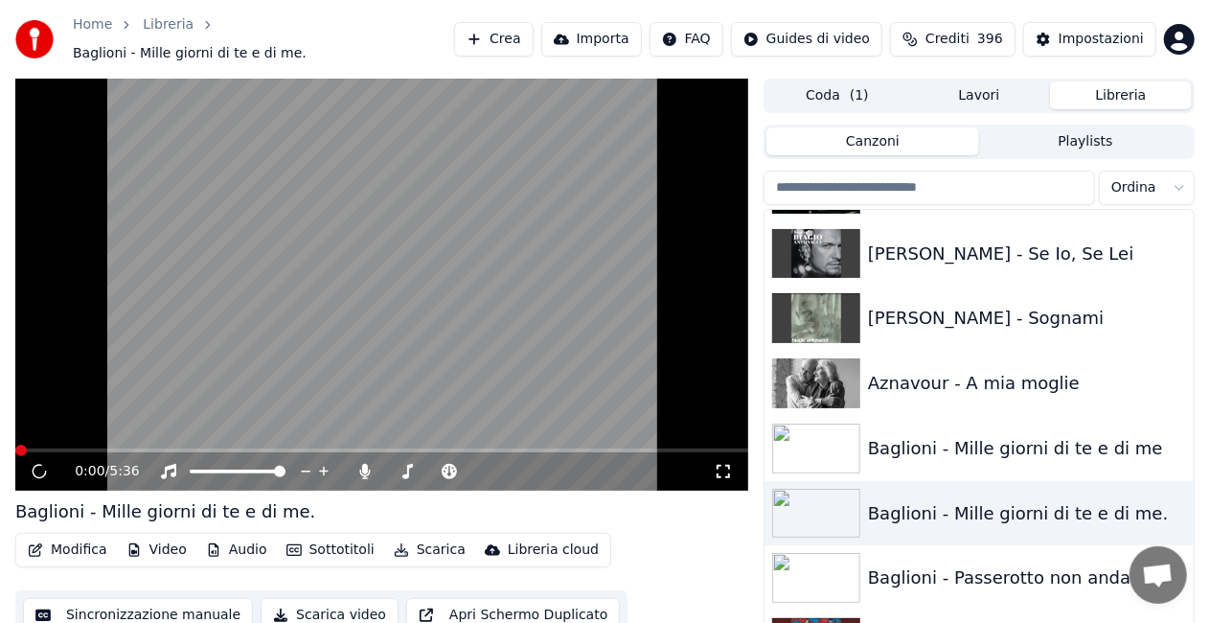
click at [726, 464] on icon at bounding box center [723, 471] width 19 height 15
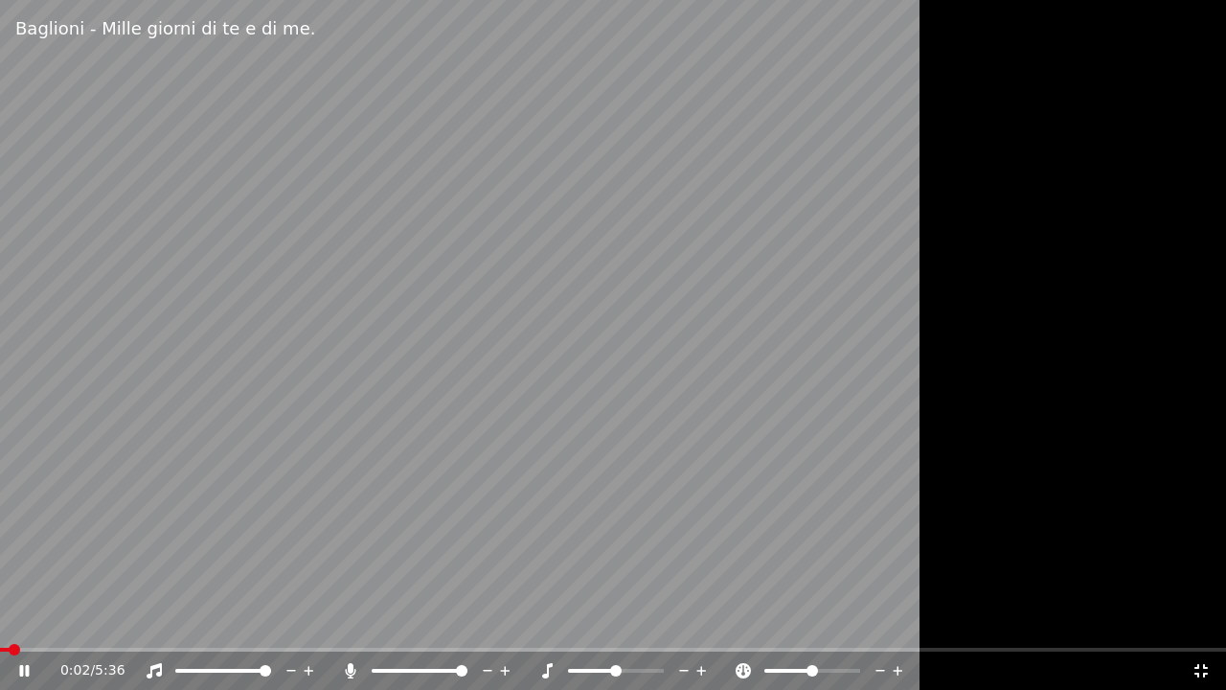
drag, startPoint x: 442, startPoint y: 673, endPoint x: 429, endPoint y: 671, distance: 12.8
click at [429, 622] on div at bounding box center [437, 670] width 154 height 19
click at [411, 622] on span at bounding box center [391, 671] width 39 height 4
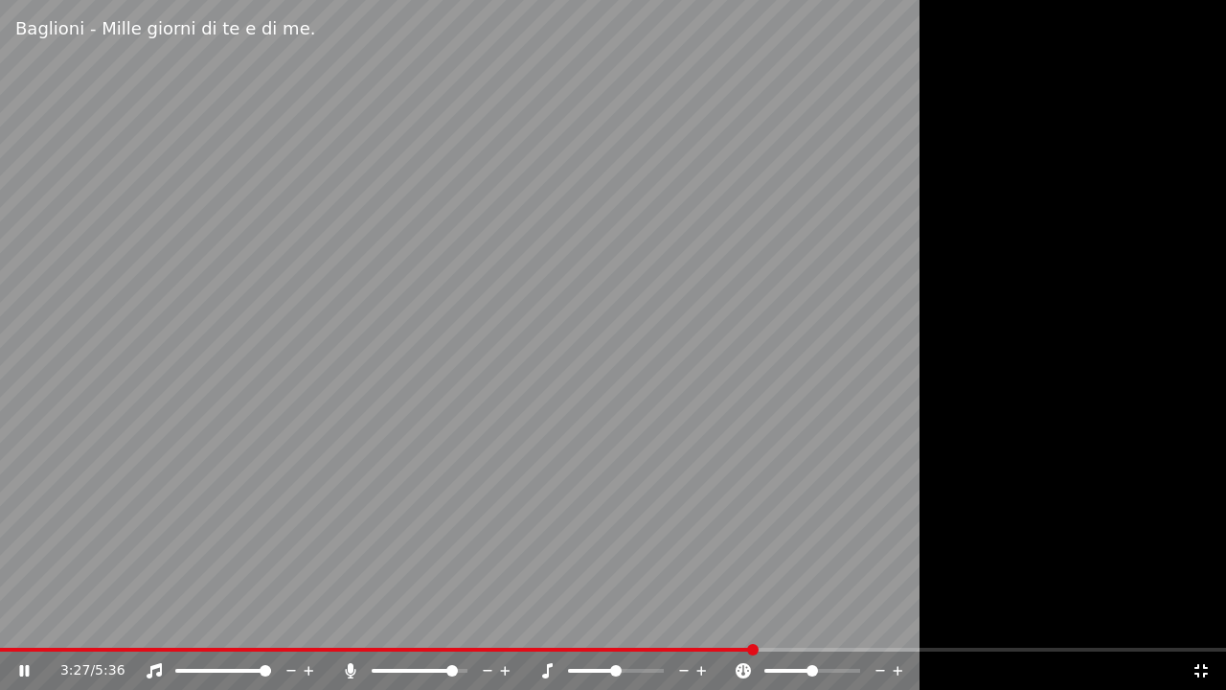
click at [458, 622] on span at bounding box center [451, 670] width 11 height 11
click at [22, 622] on div "4:35 / 5:36" at bounding box center [613, 670] width 1226 height 38
click at [29, 622] on span at bounding box center [502, 650] width 1004 height 4
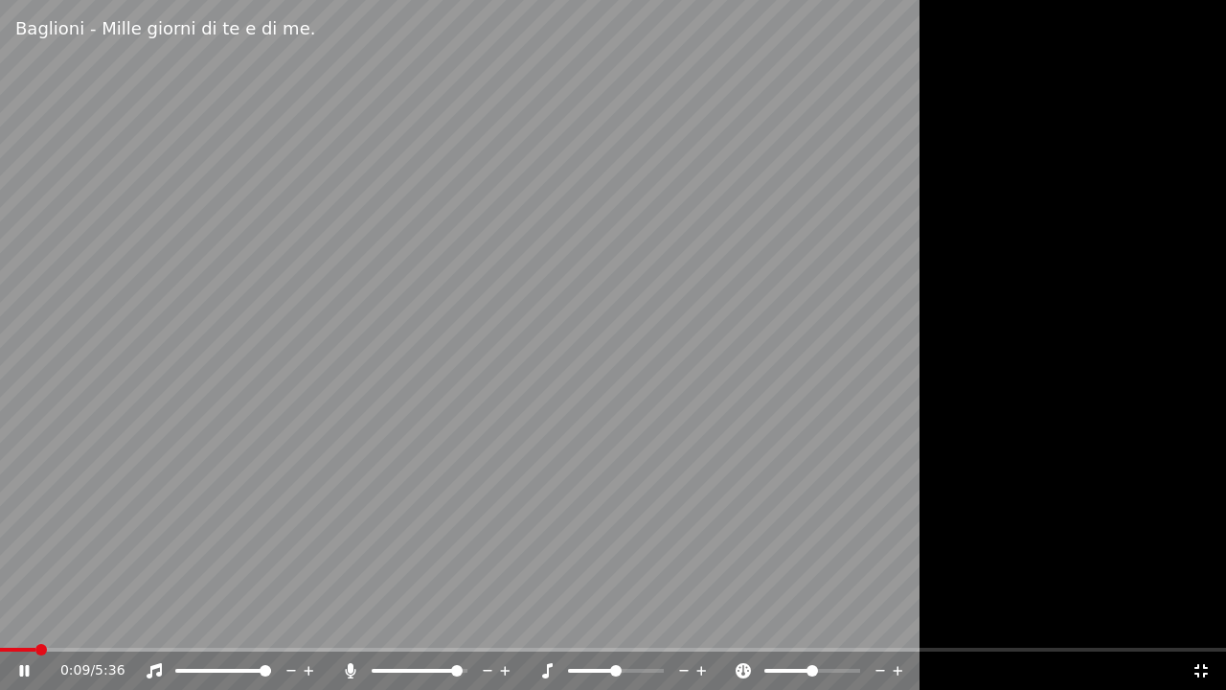
click at [1206, 622] on icon at bounding box center [1200, 670] width 13 height 13
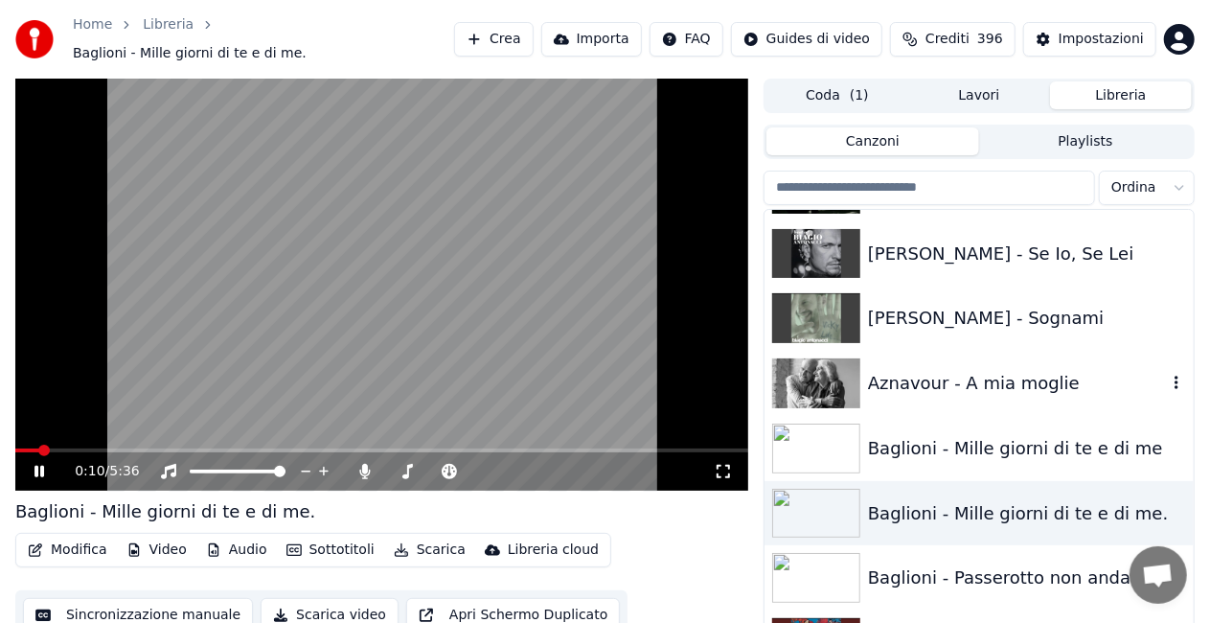
click at [1054, 389] on div "Aznavour - A mia moglie" at bounding box center [978, 383] width 429 height 65
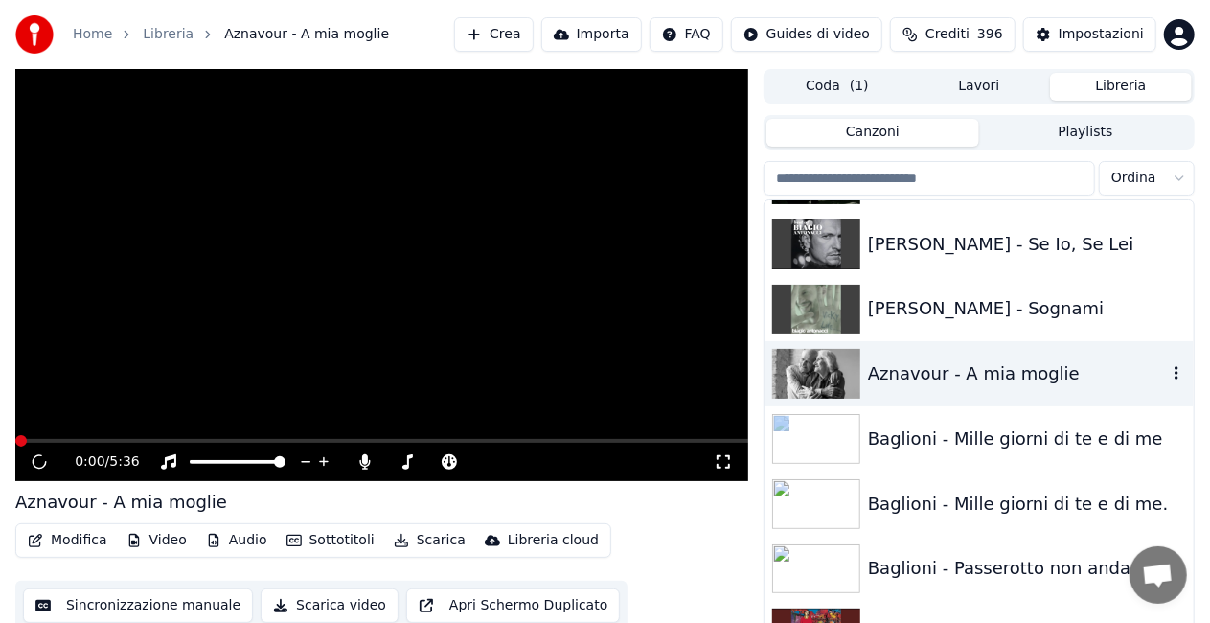
click at [1054, 389] on div "Aznavour - A mia moglie" at bounding box center [978, 373] width 429 height 65
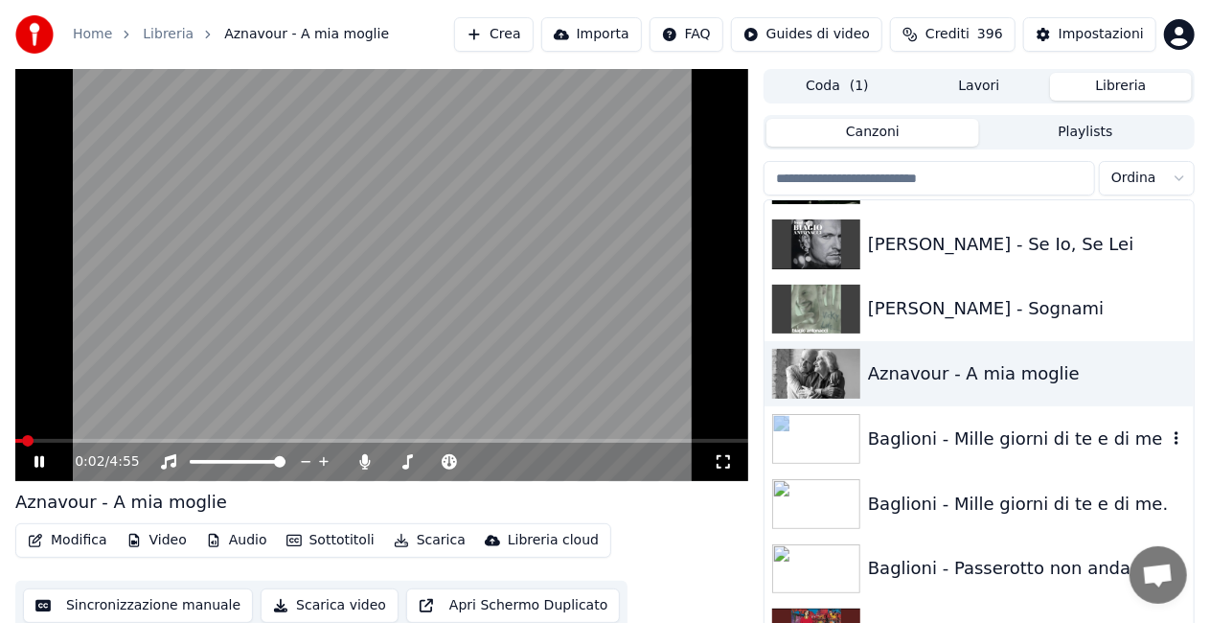
click at [1001, 452] on div "Baglioni - Mille giorni di te e di me" at bounding box center [978, 438] width 429 height 65
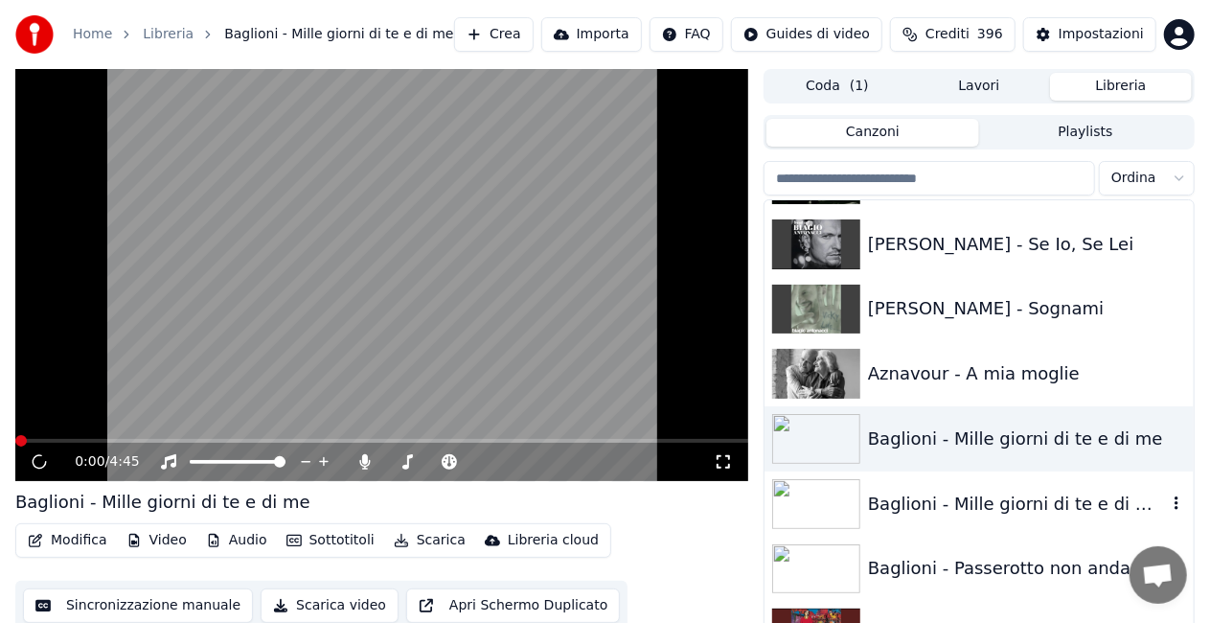
click at [1000, 496] on div "Baglioni - Mille giorni di te e di me." at bounding box center [1017, 503] width 299 height 27
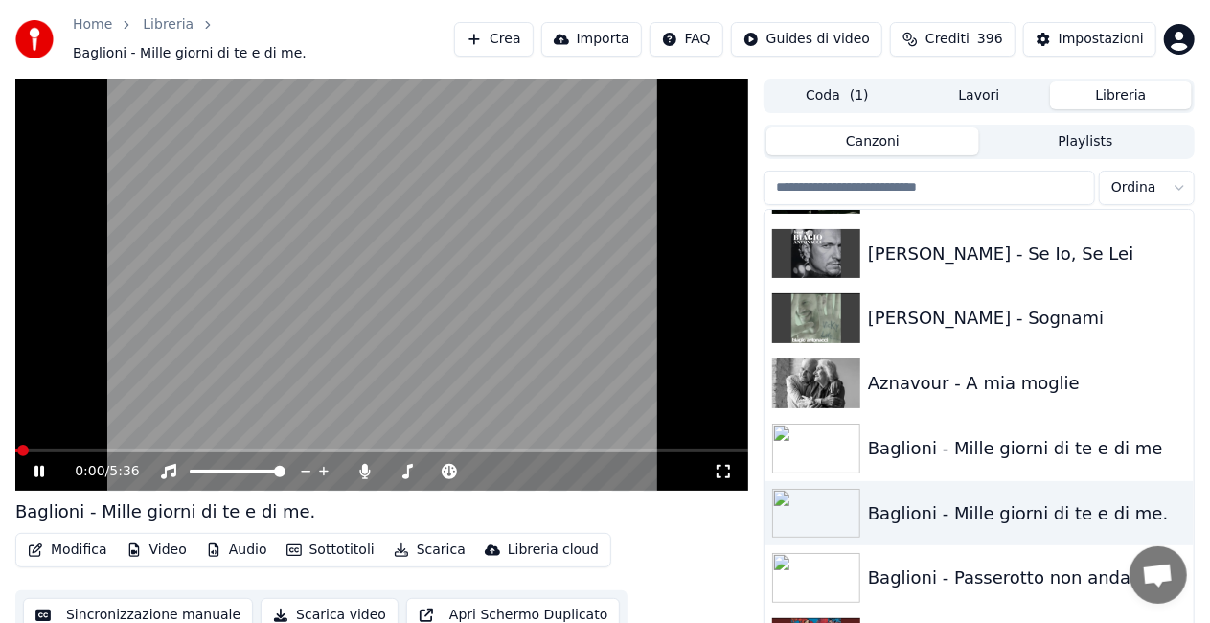
click at [729, 464] on icon at bounding box center [723, 471] width 19 height 15
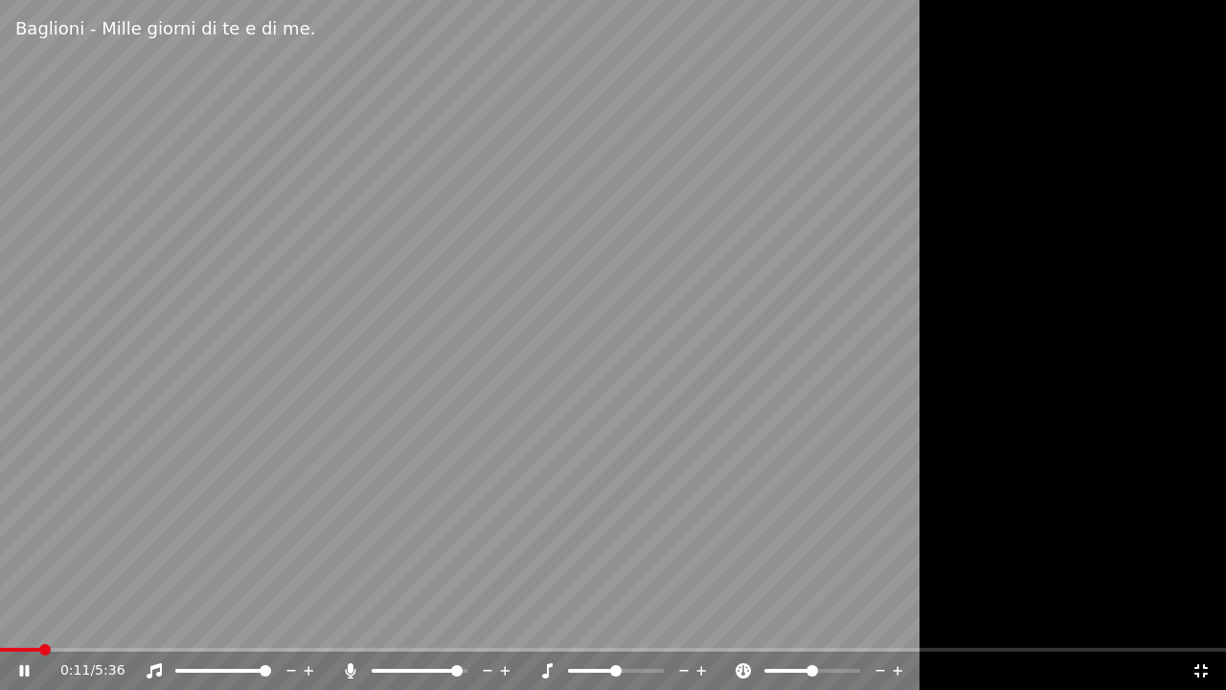
click at [40, 622] on span at bounding box center [613, 650] width 1226 height 4
click at [67, 622] on div "0:12 / 5:36" at bounding box center [613, 670] width 1226 height 38
click at [67, 622] on div "0:13 / 5:36" at bounding box center [613, 670] width 1226 height 38
click at [77, 622] on span at bounding box center [613, 650] width 1226 height 4
click at [467, 622] on span at bounding box center [461, 670] width 11 height 11
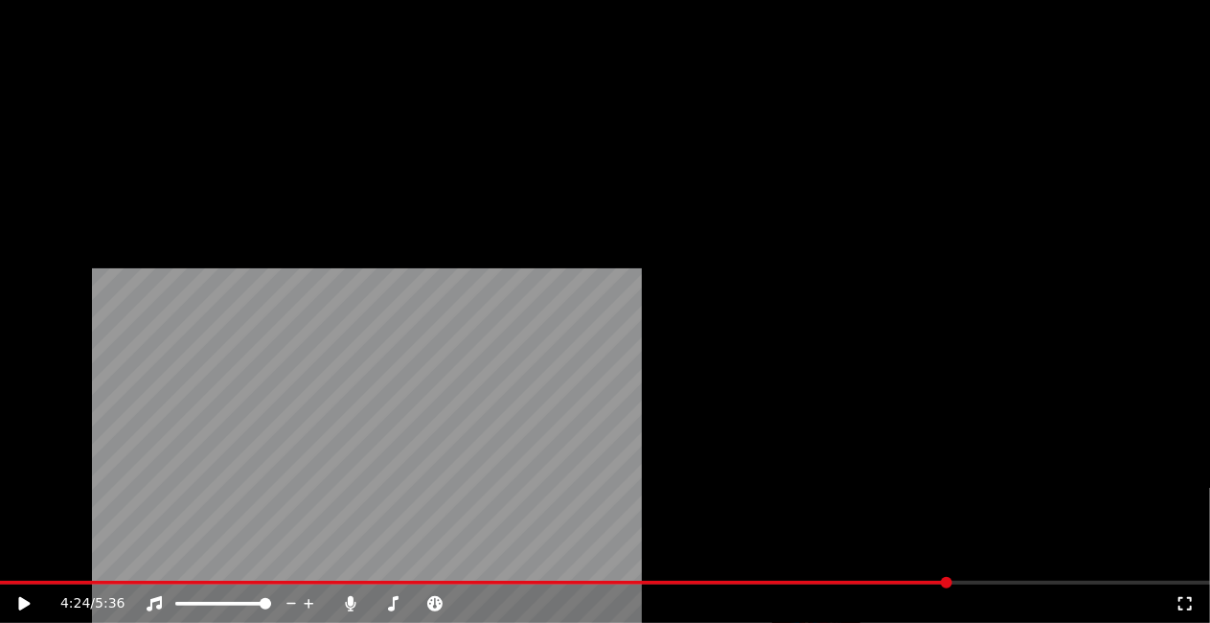
scroll to position [671, 0]
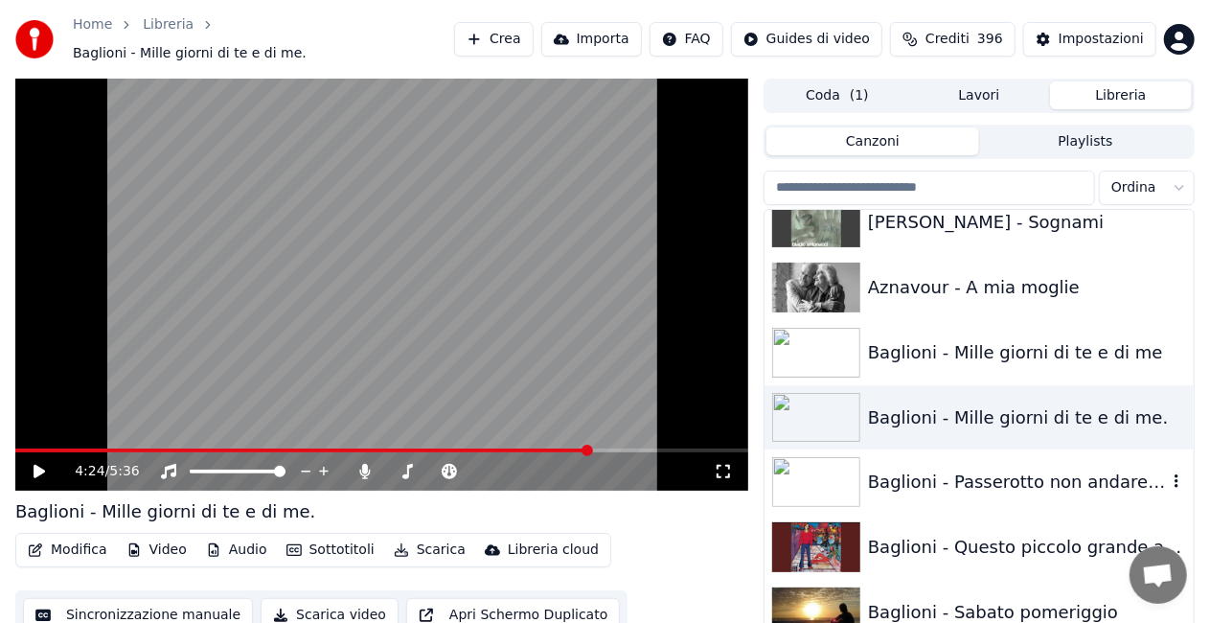
click at [1016, 468] on div "Baglioni - Passerotto non andare via" at bounding box center [1017, 481] width 299 height 27
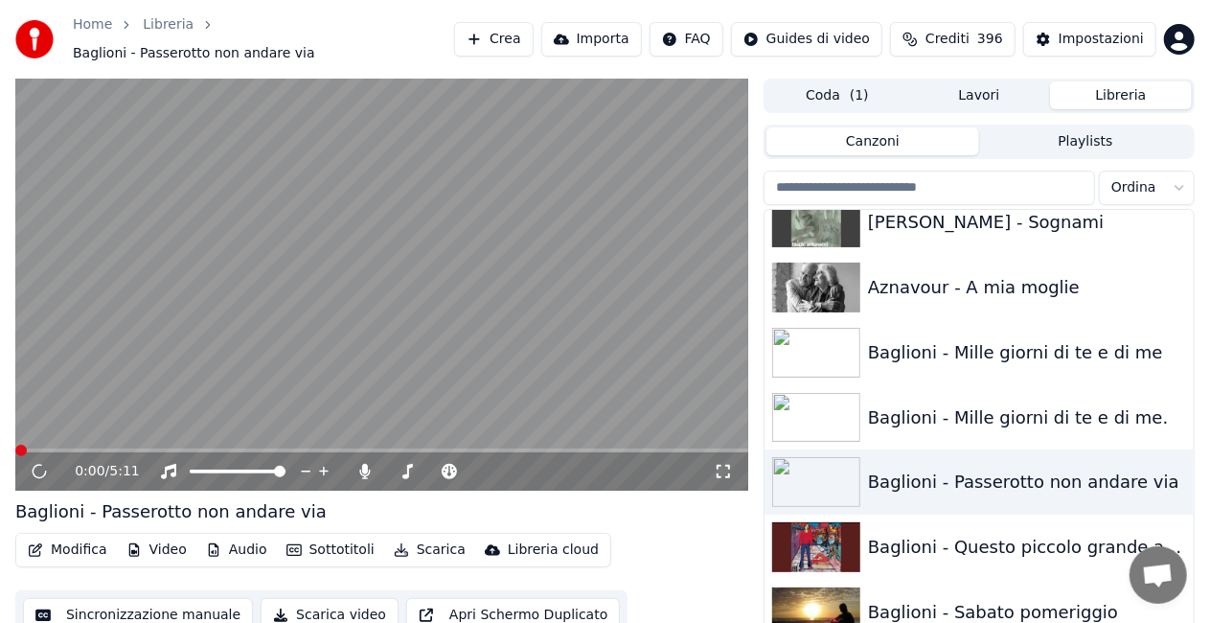
click at [726, 464] on icon at bounding box center [723, 471] width 19 height 15
click at [427, 337] on video at bounding box center [381, 285] width 733 height 412
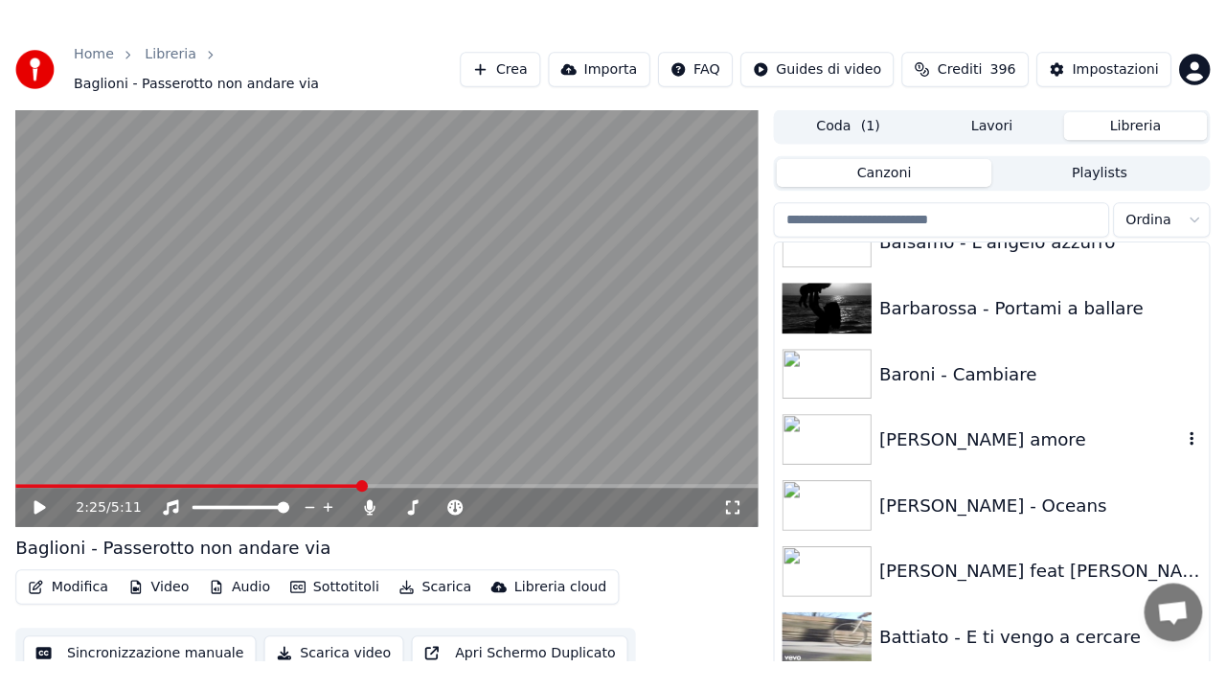
scroll to position [1341, 0]
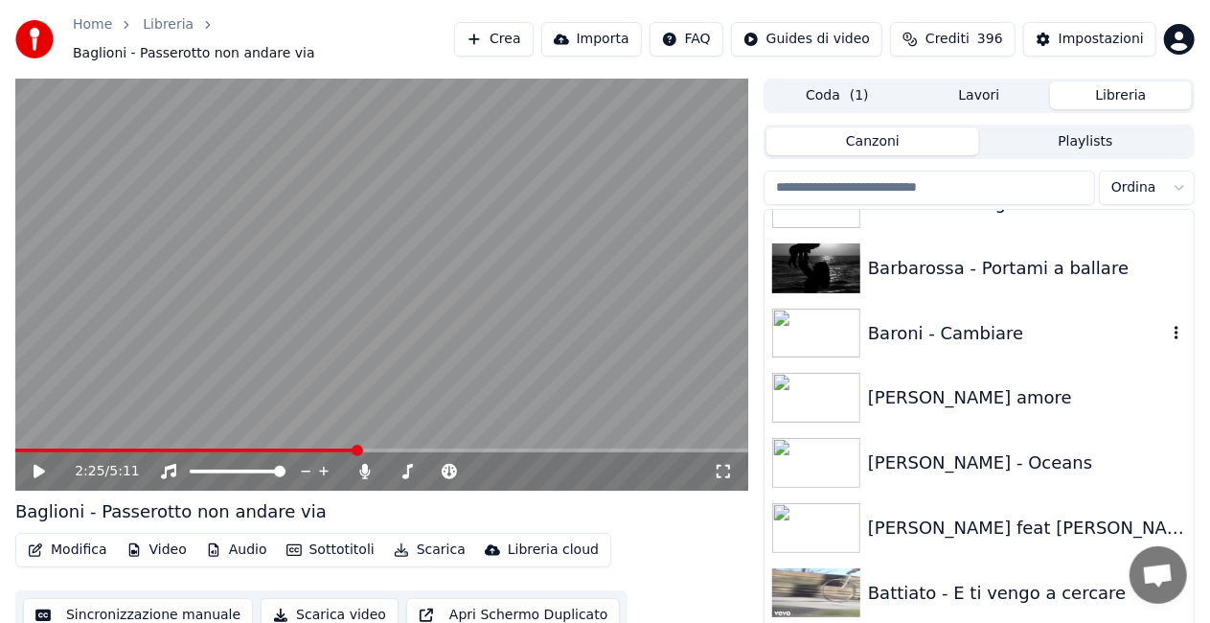
click at [953, 320] on div "Baroni - Cambiare" at bounding box center [1017, 333] width 299 height 27
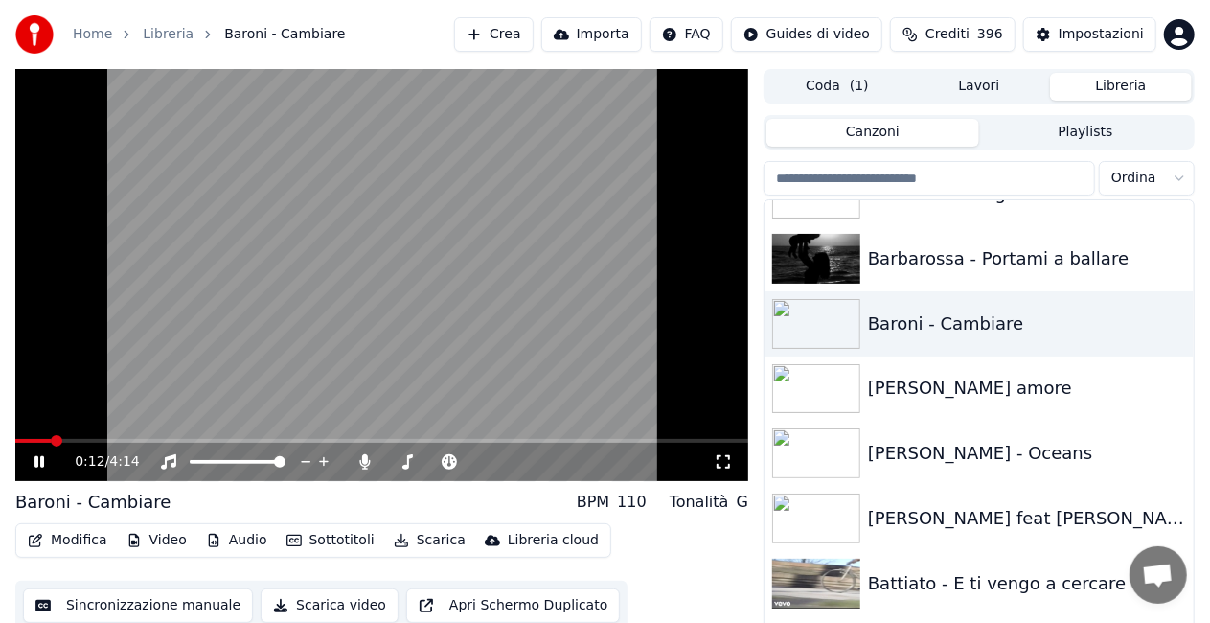
click at [740, 458] on div "0:12 / 4:14" at bounding box center [381, 462] width 733 height 38
click at [722, 463] on icon at bounding box center [723, 461] width 19 height 15
